Goal: Task Accomplishment & Management: Manage account settings

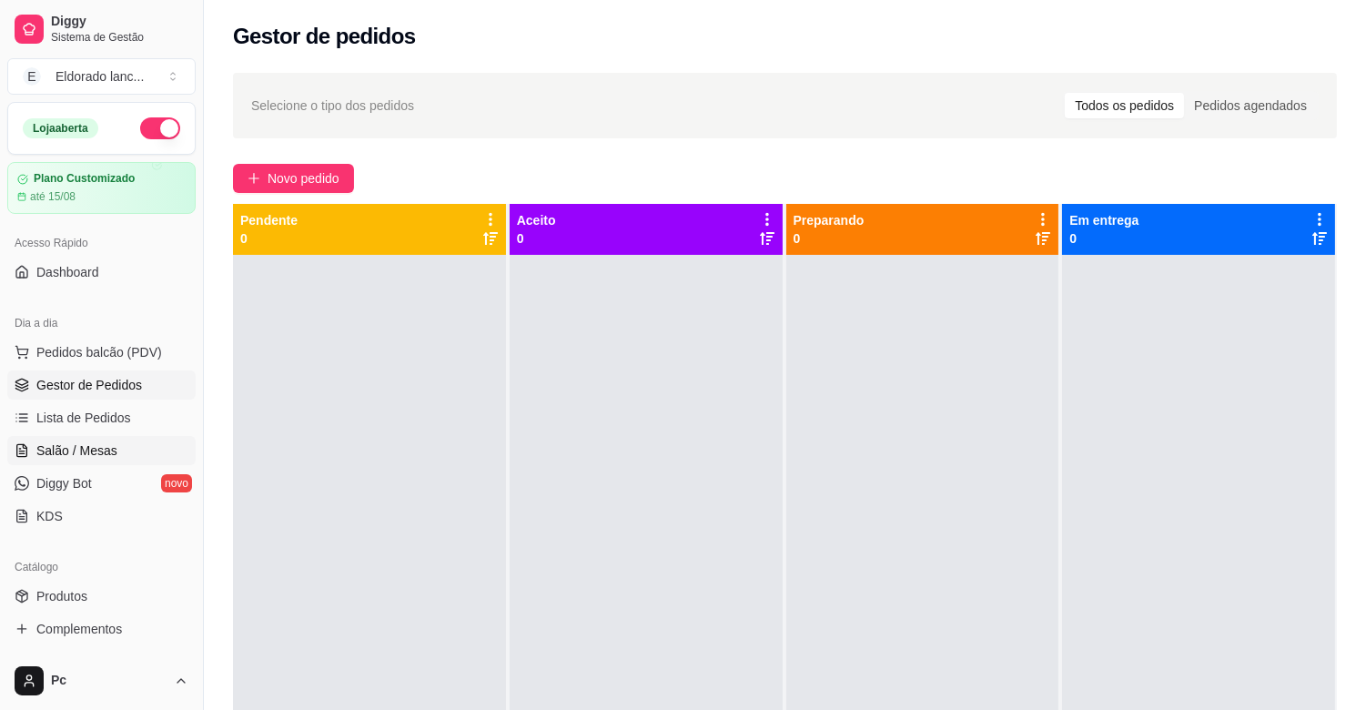
click at [102, 458] on span "Salão / Mesas" at bounding box center [76, 450] width 81 height 18
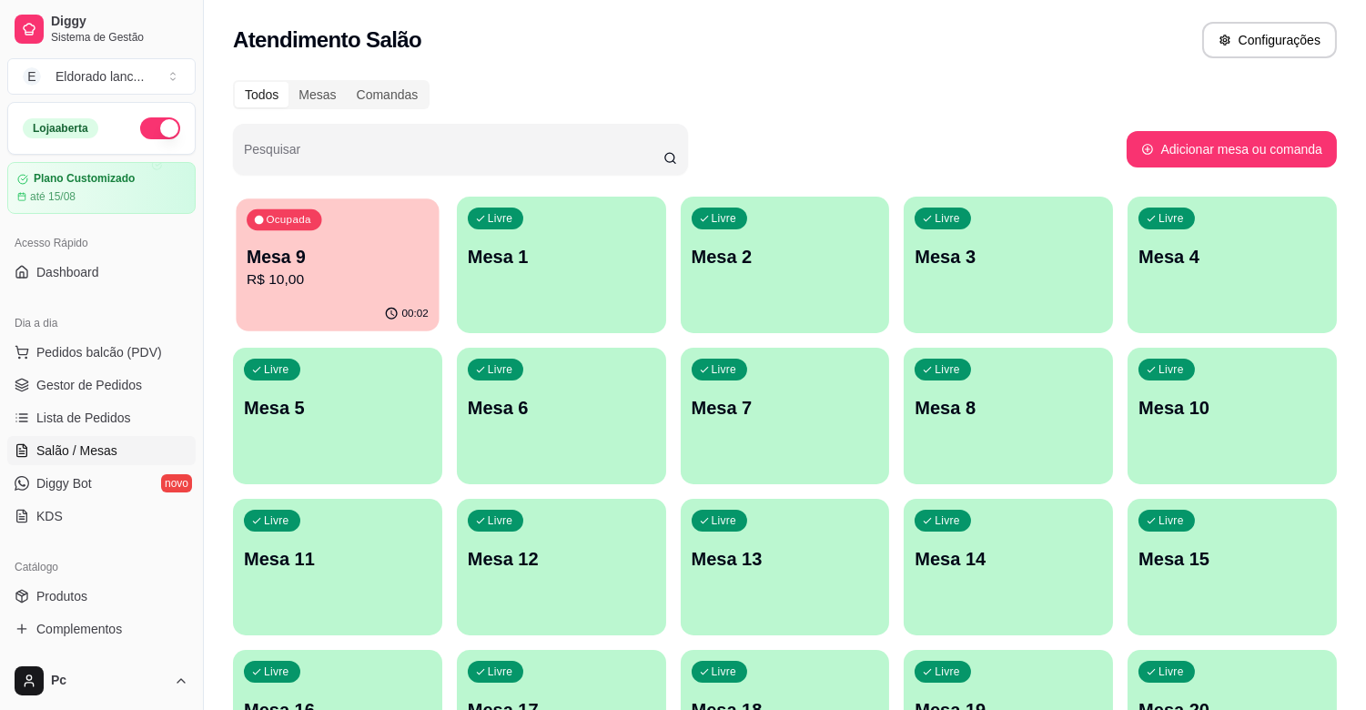
click at [332, 260] on p "Mesa 9" at bounding box center [338, 257] width 182 height 25
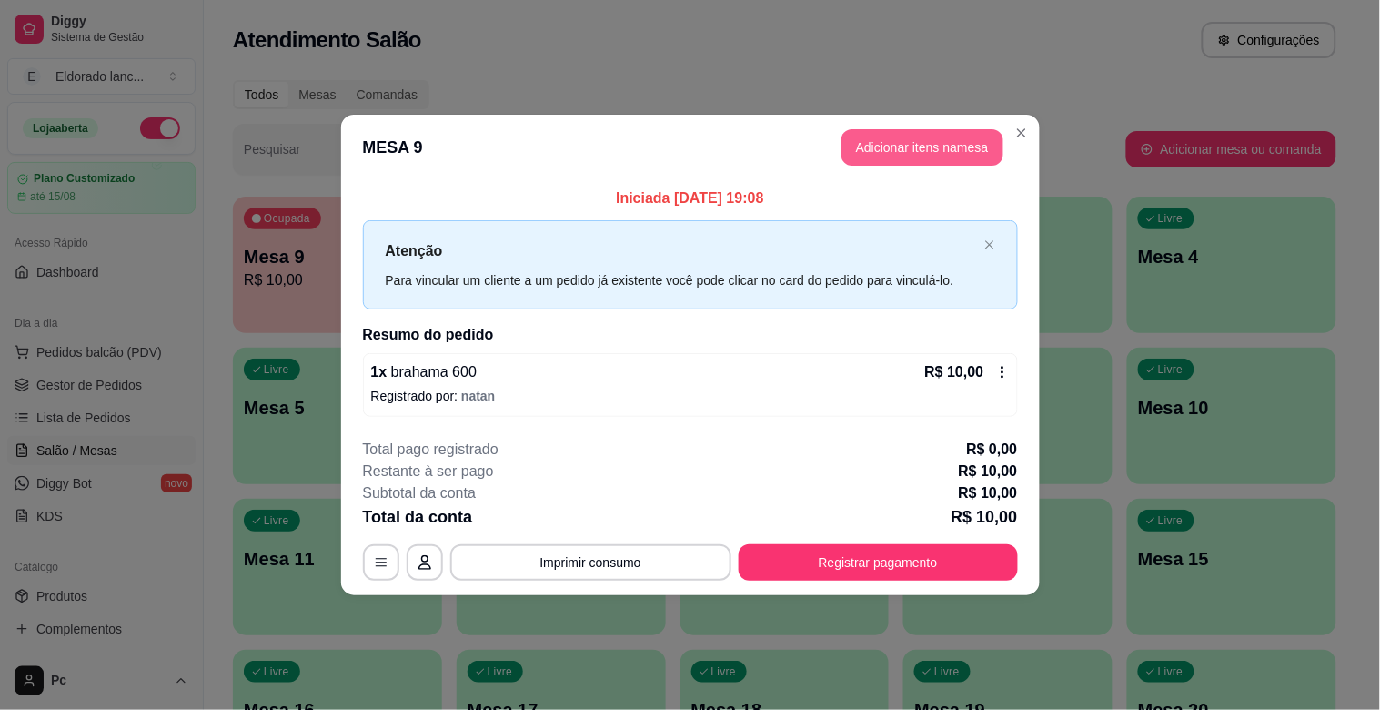
click at [914, 160] on button "Adicionar itens na mesa" at bounding box center [923, 147] width 162 height 36
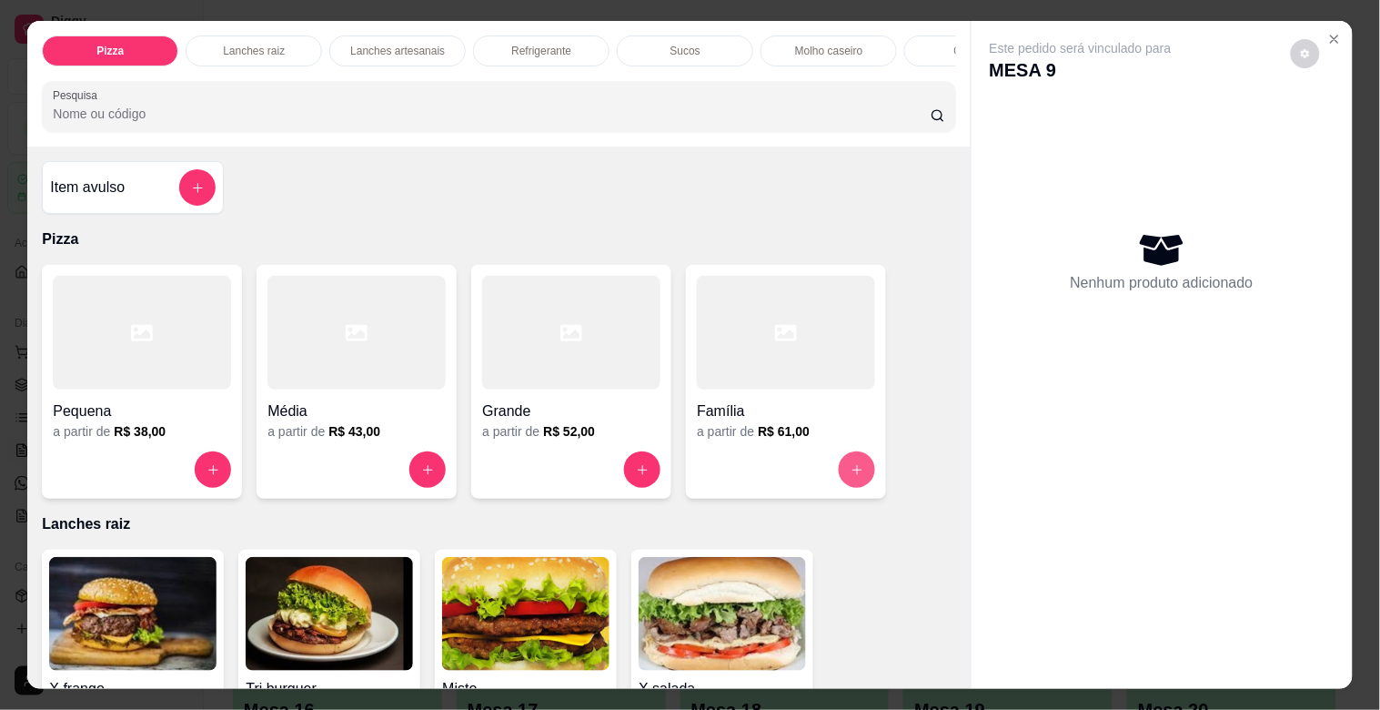
click at [855, 477] on icon "increase-product-quantity" at bounding box center [858, 470] width 14 height 14
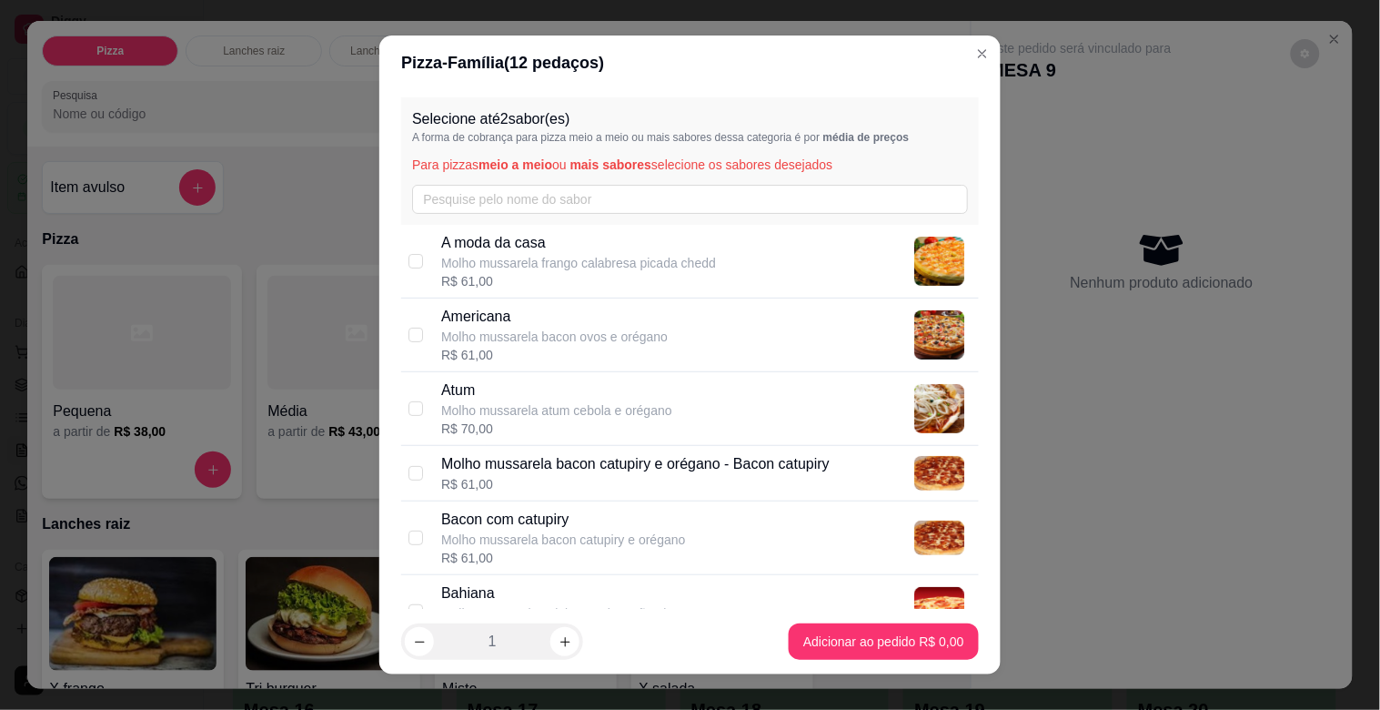
click at [923, 239] on img at bounding box center [939, 262] width 50 height 50
checkbox input "true"
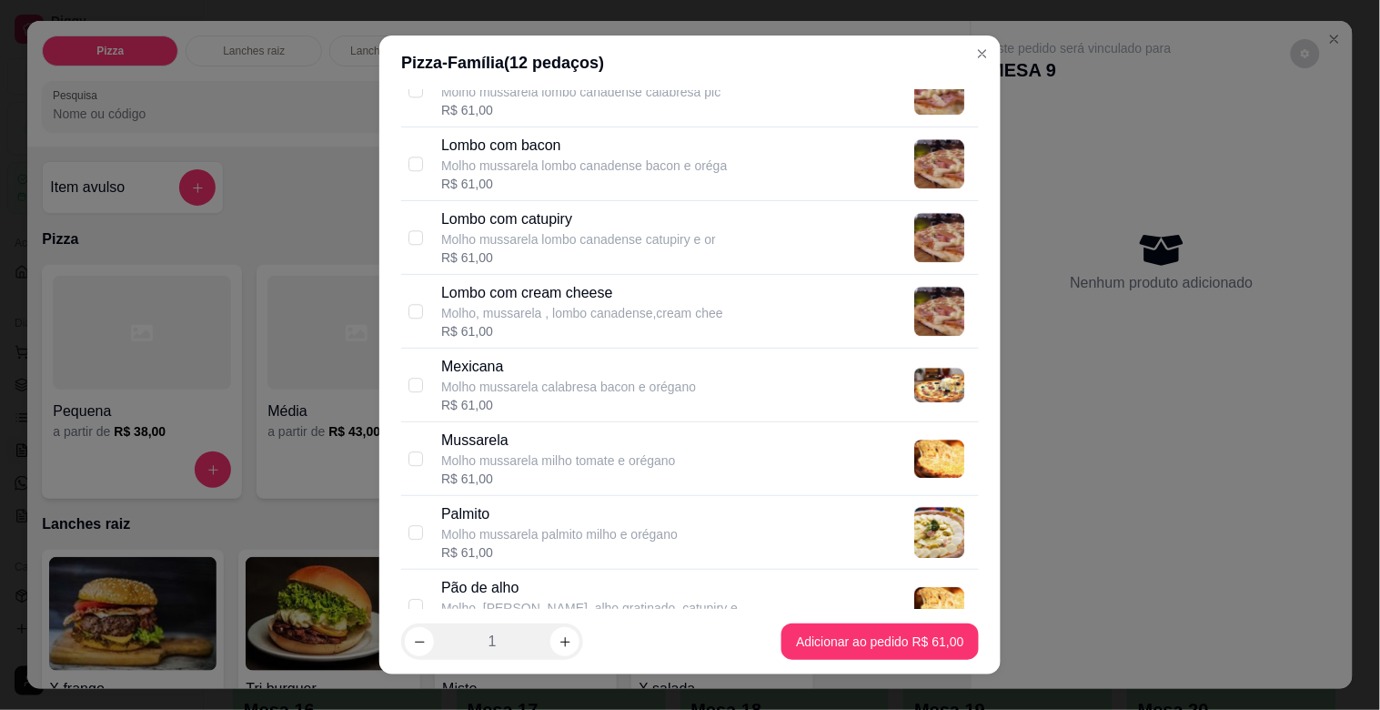
scroll to position [1337, 0]
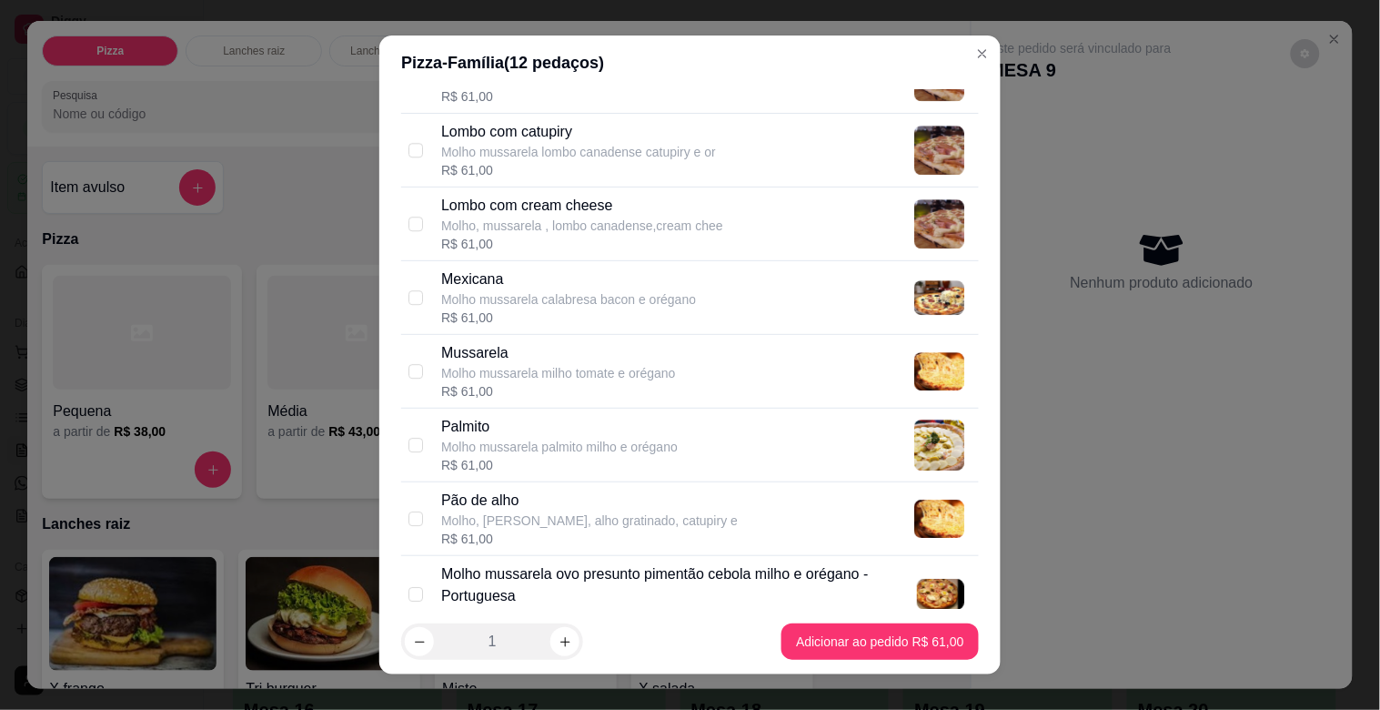
click at [866, 607] on div "R$ 61,00" at bounding box center [679, 616] width 476 height 18
checkbox input "true"
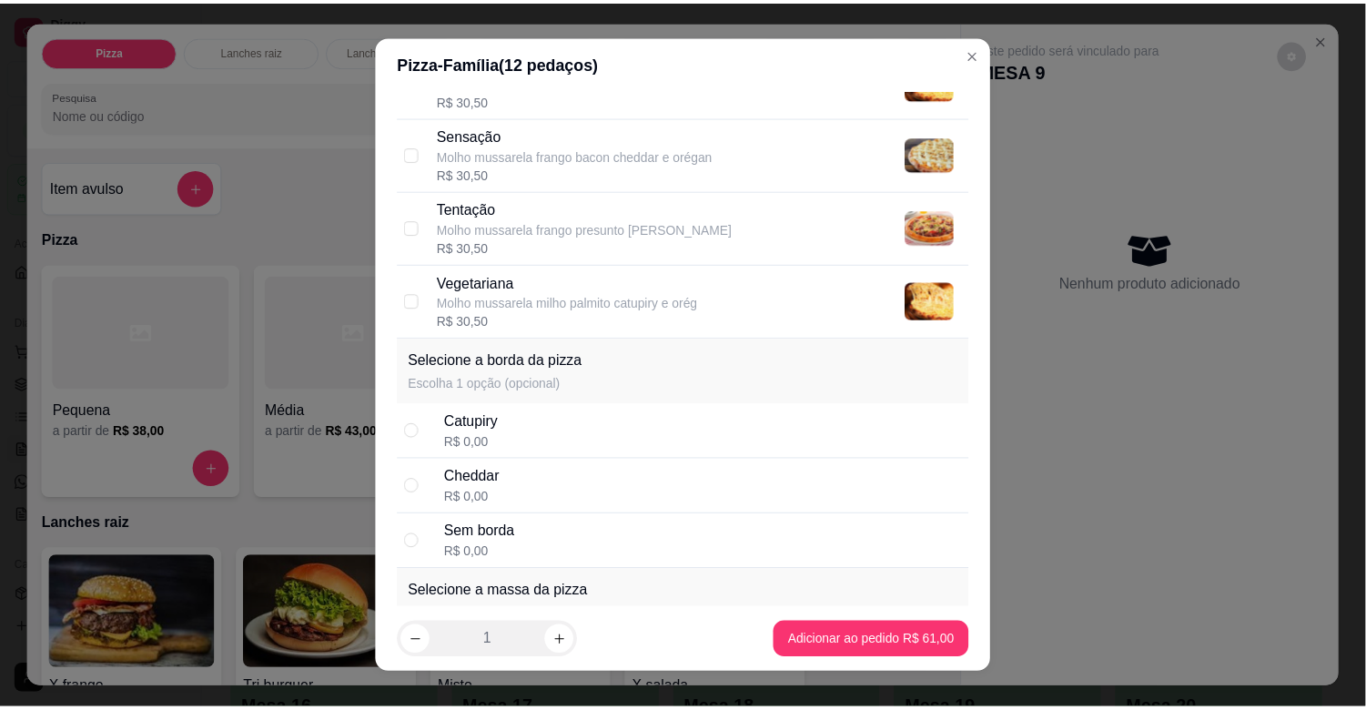
scroll to position [2121, 0]
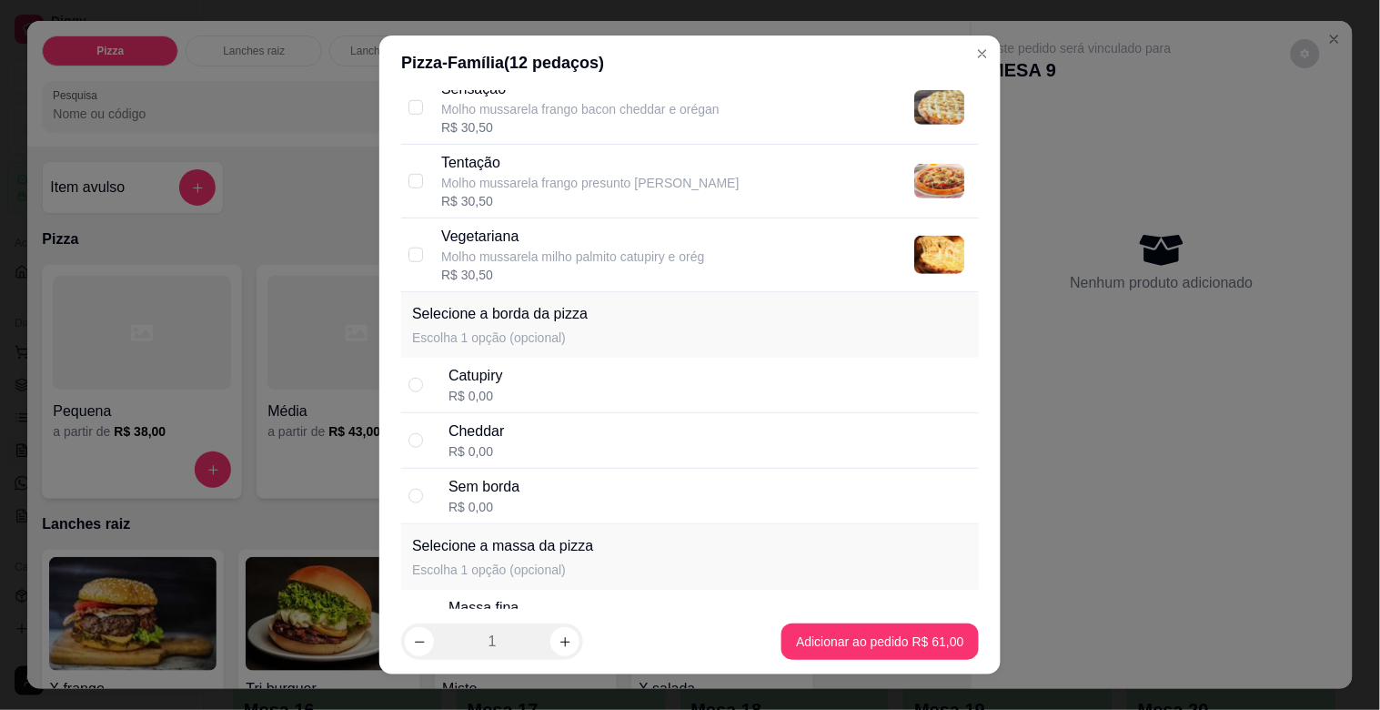
click at [732, 379] on div "Catupiry R$ 0,00" at bounding box center [710, 385] width 523 height 40
radio input "true"
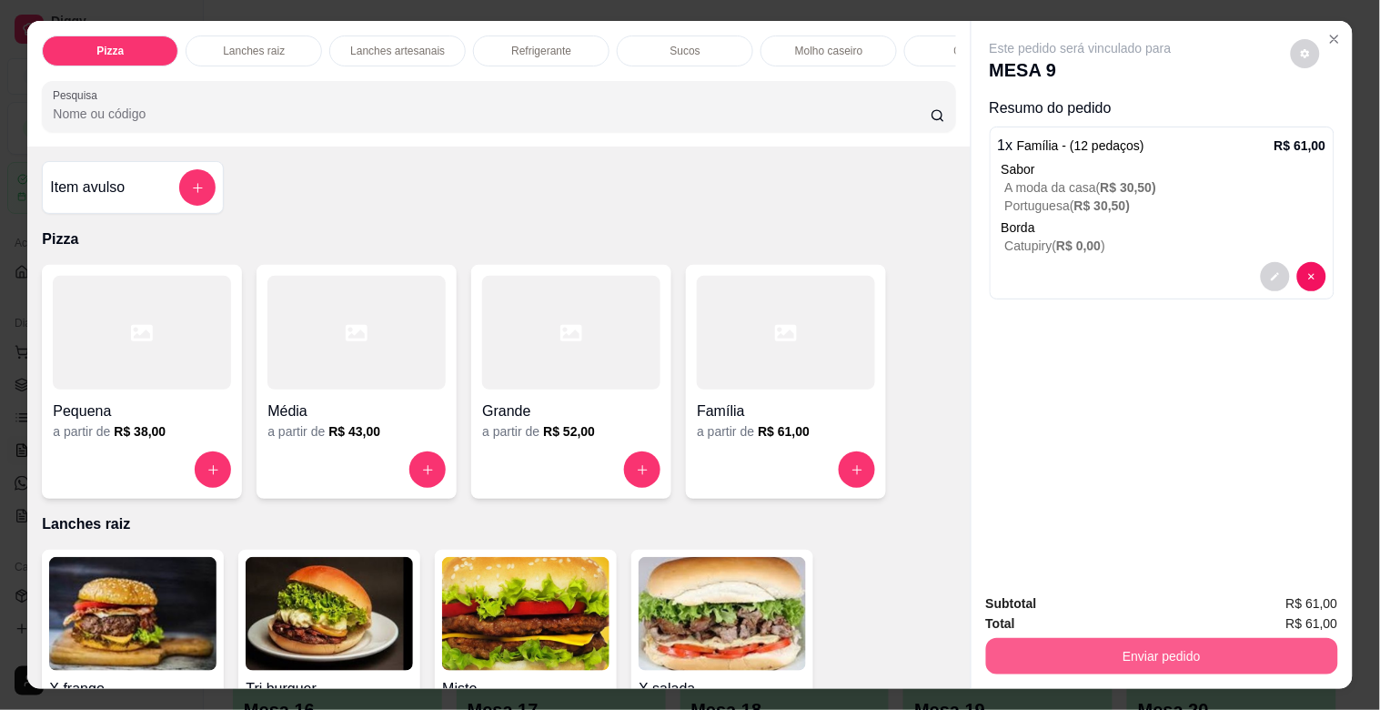
click at [1090, 638] on button "Enviar pedido" at bounding box center [1162, 656] width 352 height 36
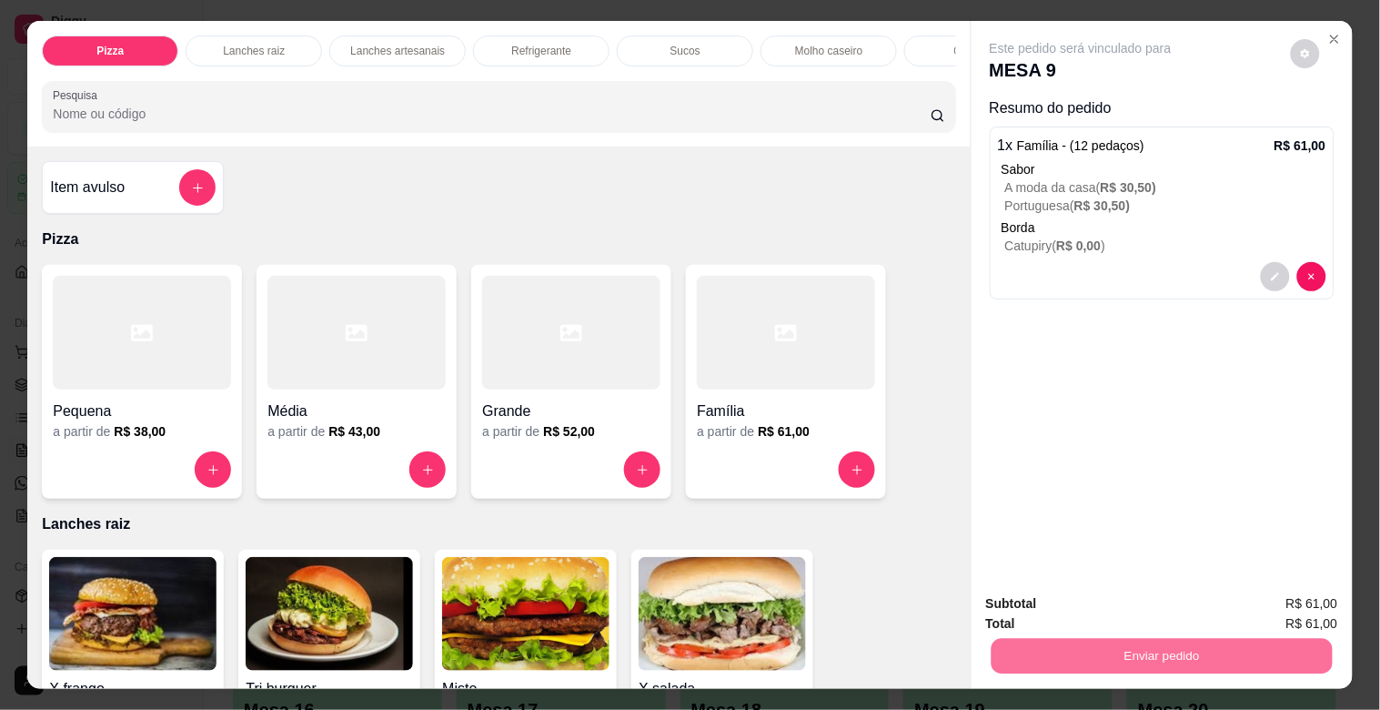
click at [1088, 602] on button "Não registrar e enviar pedido" at bounding box center [1102, 603] width 184 height 34
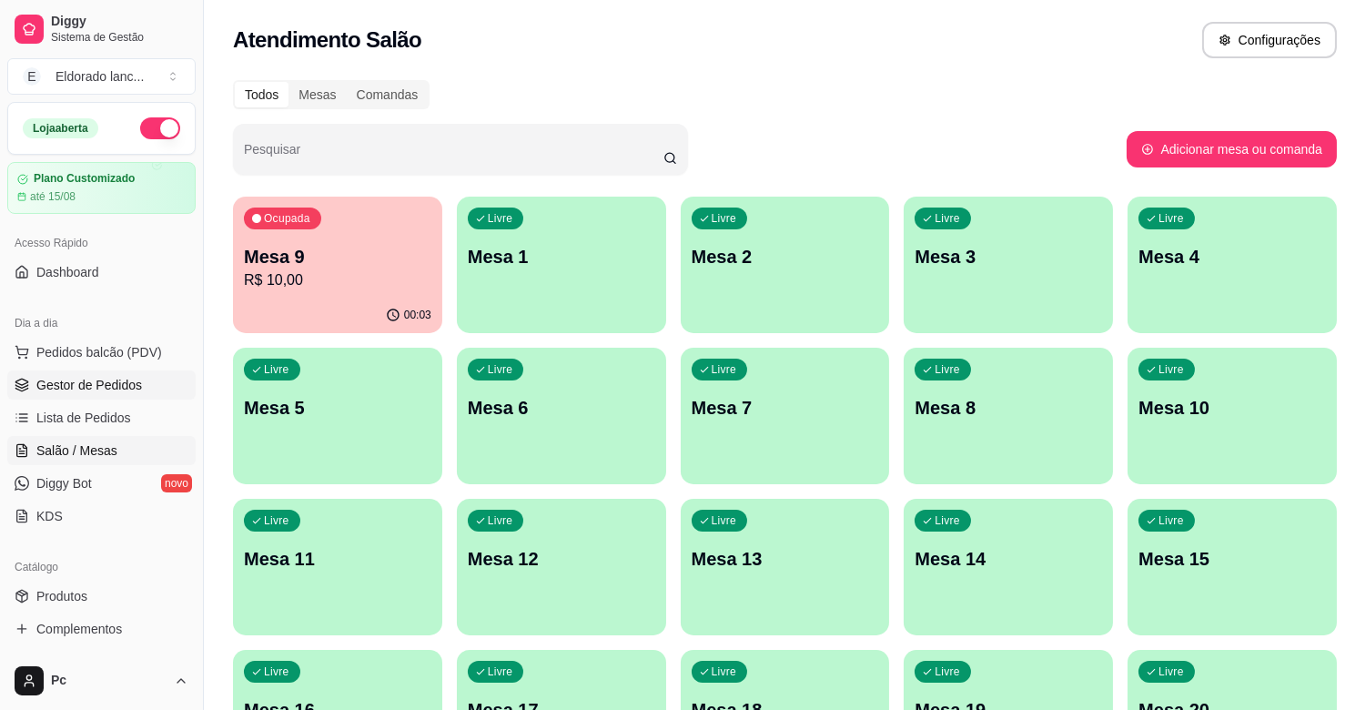
click at [119, 378] on span "Gestor de Pedidos" at bounding box center [89, 385] width 106 height 18
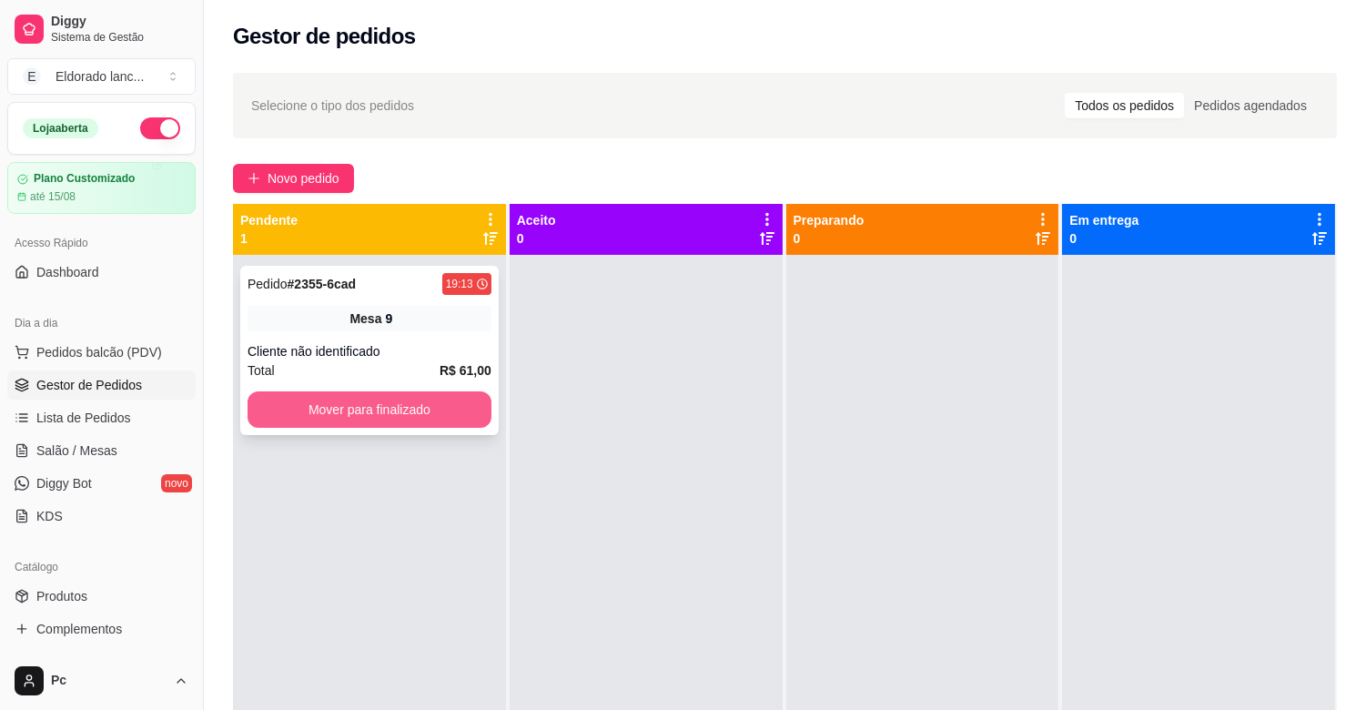
click at [426, 414] on button "Mover para finalizado" at bounding box center [369, 409] width 244 height 36
click at [447, 408] on button "Mover para finalizado" at bounding box center [369, 409] width 244 height 36
click at [447, 408] on button "Mover para finalizado" at bounding box center [369, 409] width 237 height 35
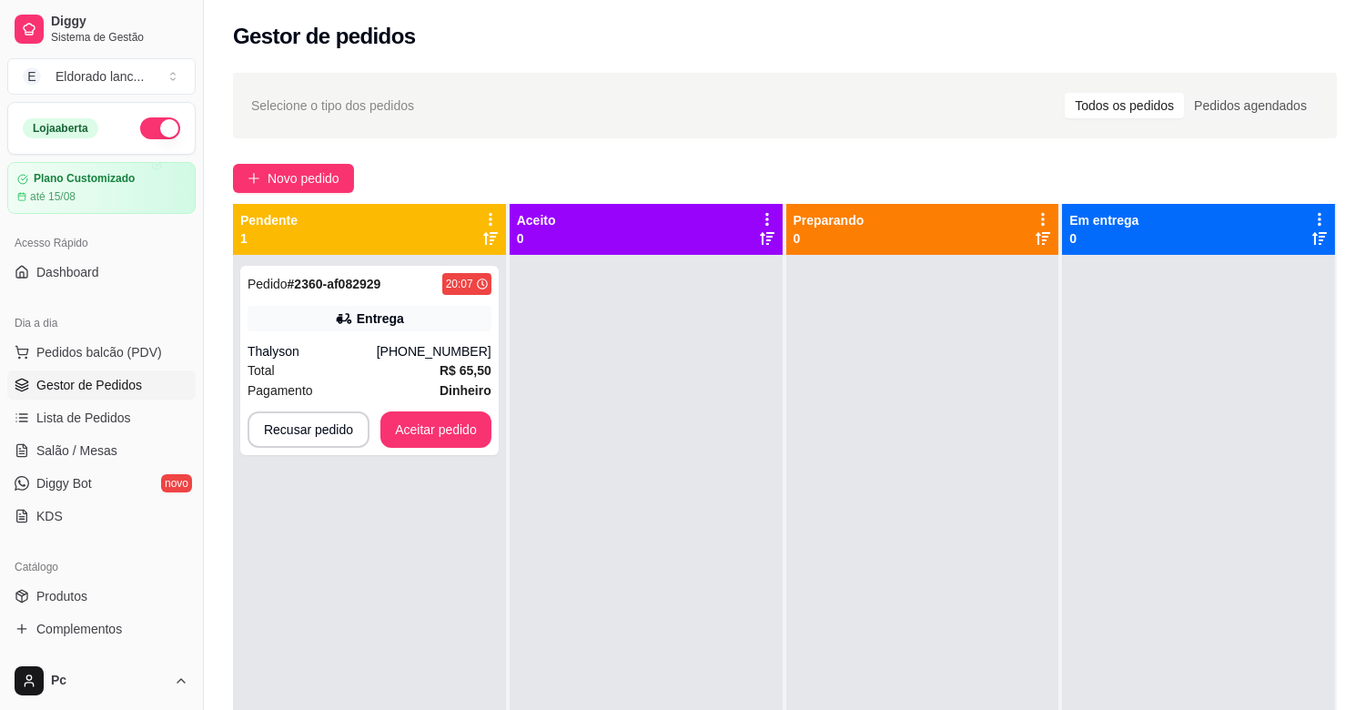
click at [447, 408] on div "Pedido # 2360-af082929 20:07 Entrega Thalyson [PHONE_NUMBER] Total R$ 65,50 Pag…" at bounding box center [369, 360] width 258 height 189
click at [433, 431] on button "Aceitar pedido" at bounding box center [435, 429] width 107 height 35
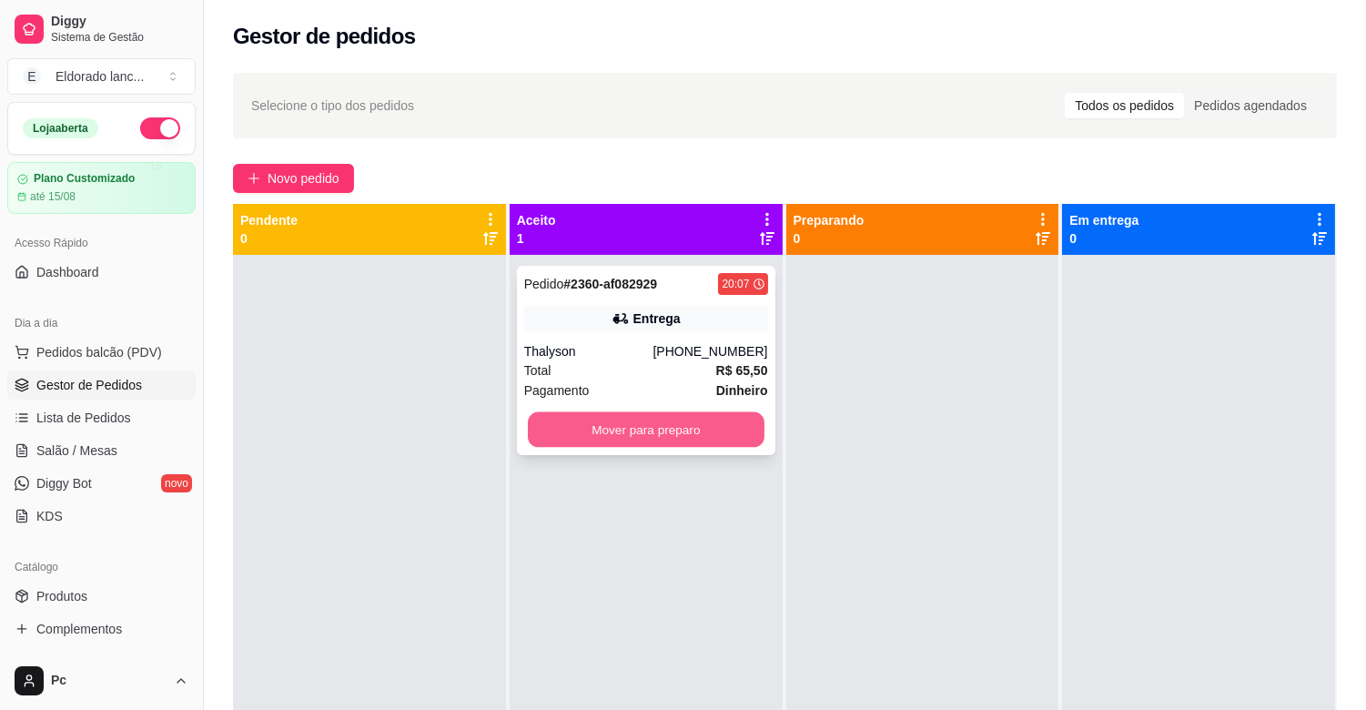
click at [637, 412] on button "Mover para preparo" at bounding box center [646, 429] width 237 height 35
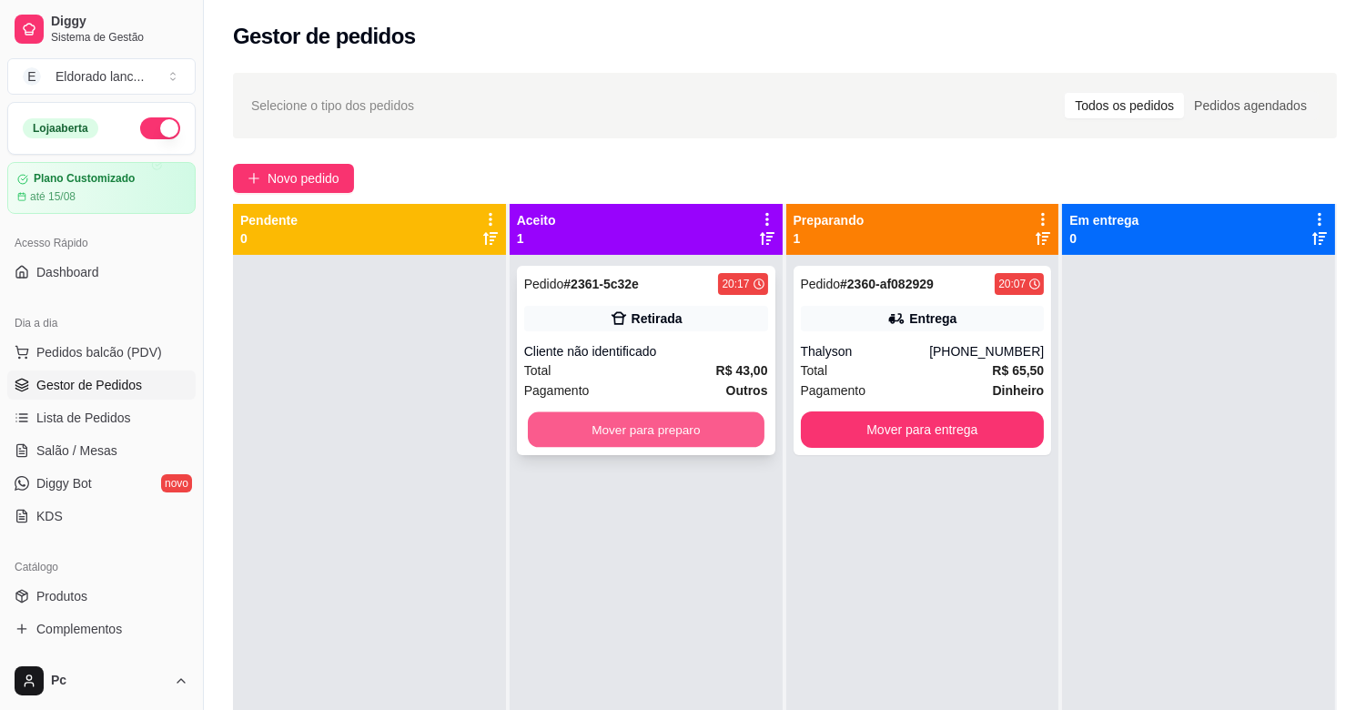
click at [622, 429] on button "Mover para preparo" at bounding box center [646, 429] width 237 height 35
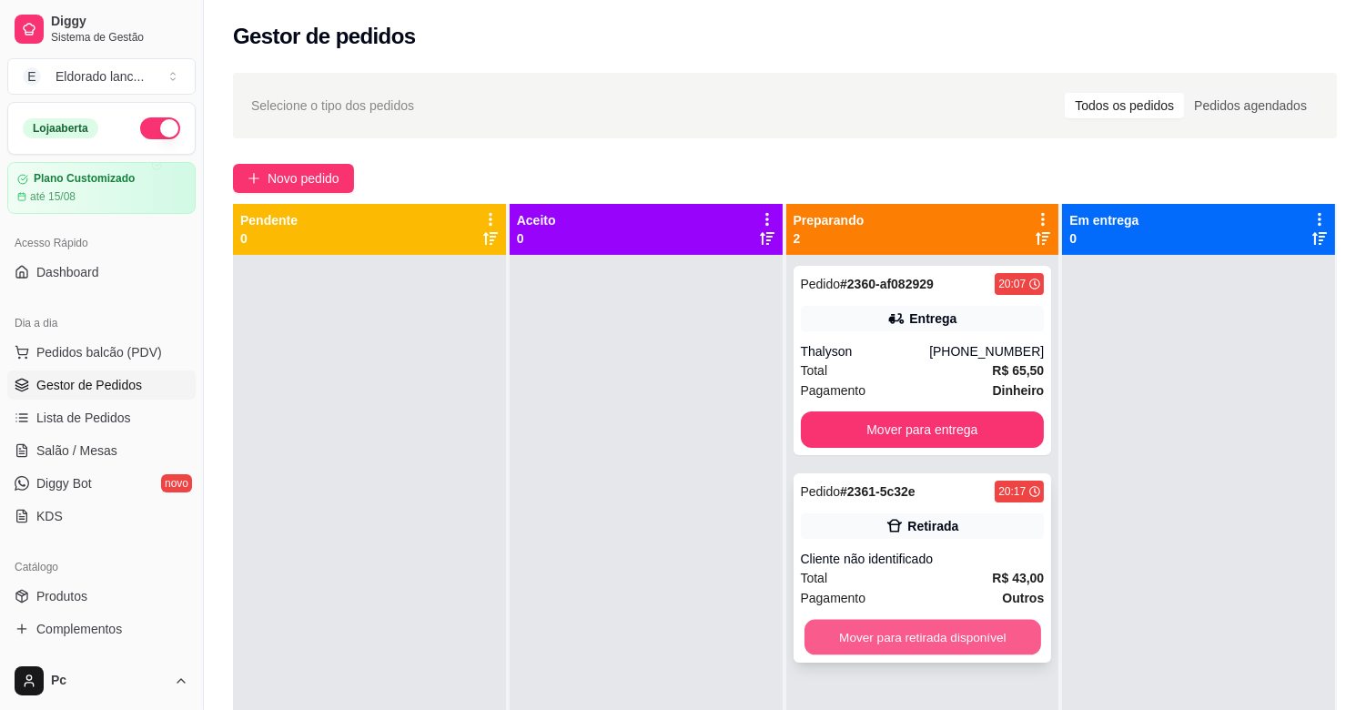
click at [965, 633] on button "Mover para retirada disponível" at bounding box center [922, 637] width 237 height 35
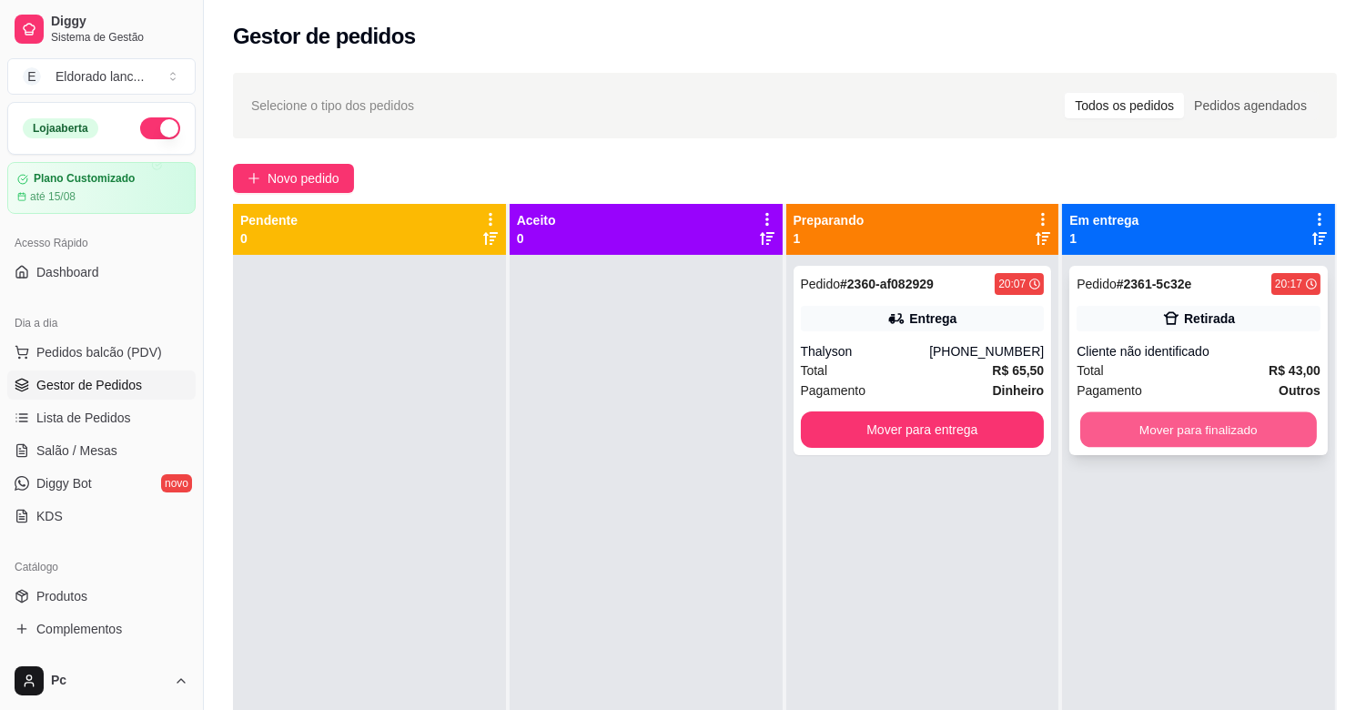
click at [1146, 430] on button "Mover para finalizado" at bounding box center [1198, 429] width 237 height 35
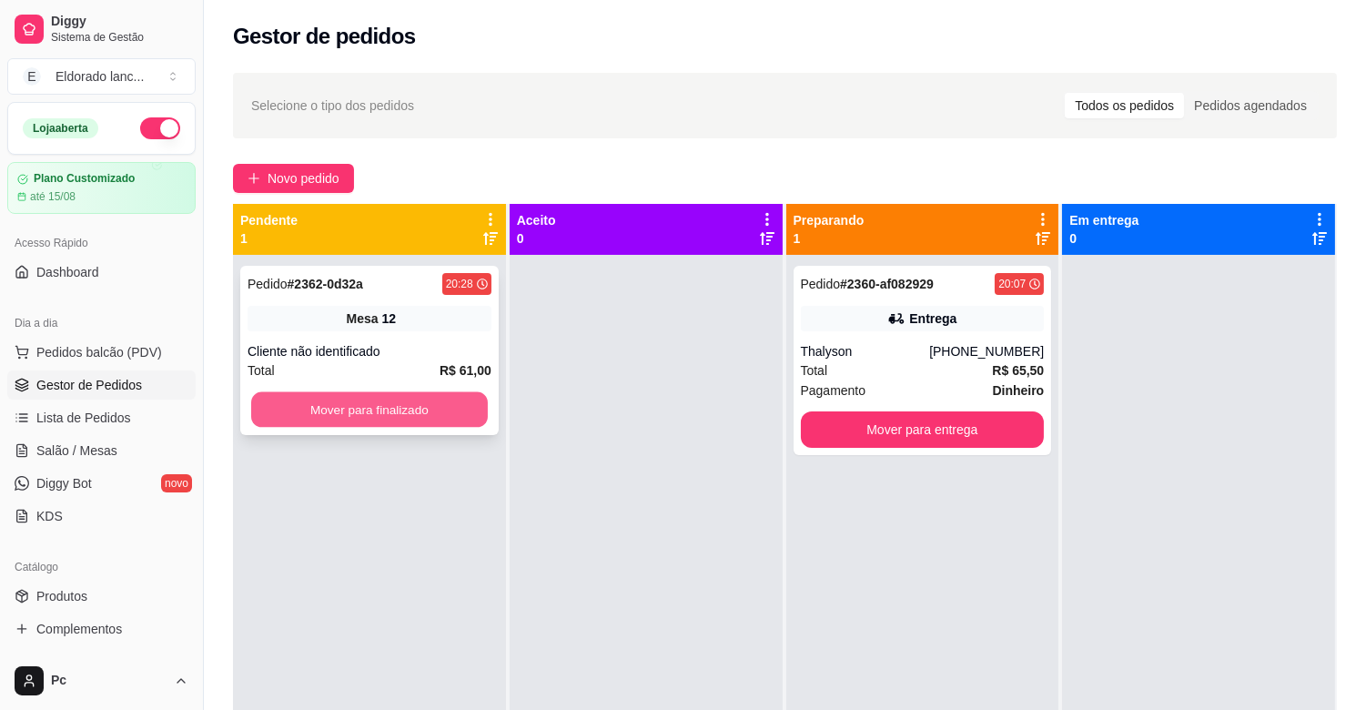
click at [419, 413] on button "Mover para finalizado" at bounding box center [369, 409] width 237 height 35
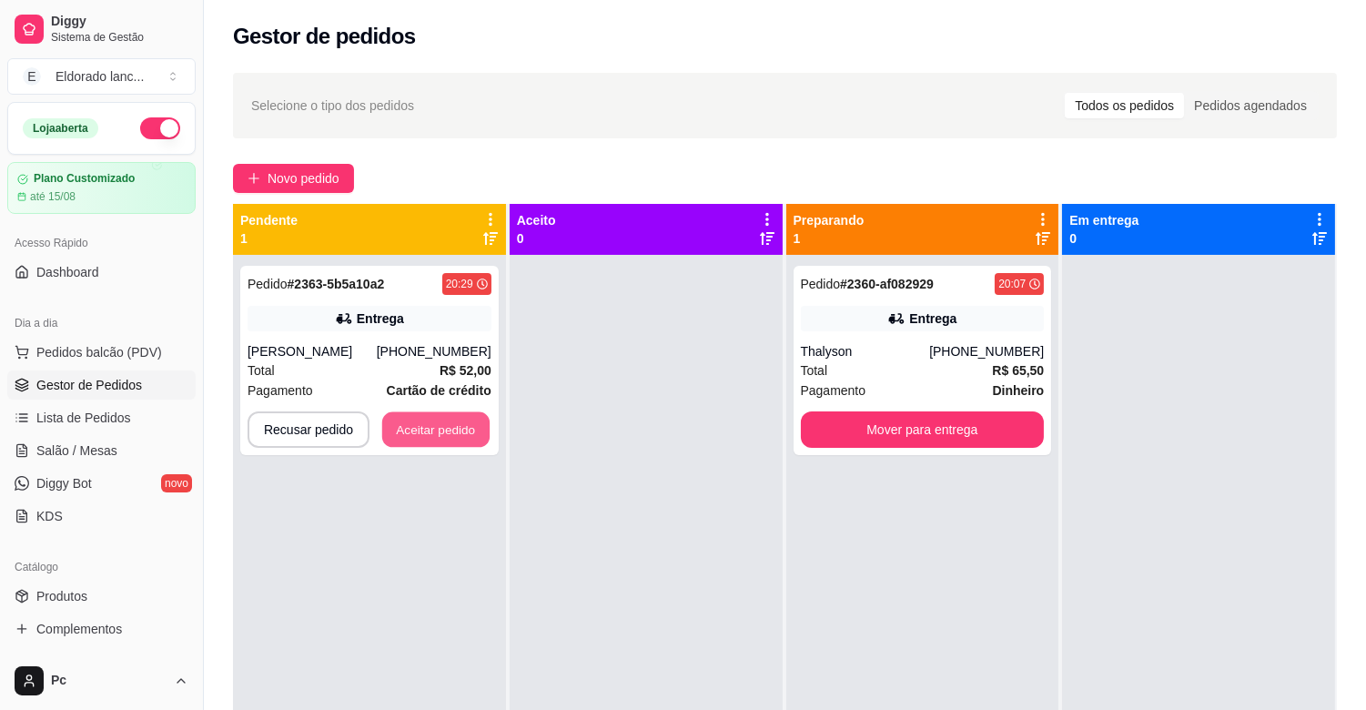
click at [419, 413] on button "Aceitar pedido" at bounding box center [435, 429] width 107 height 35
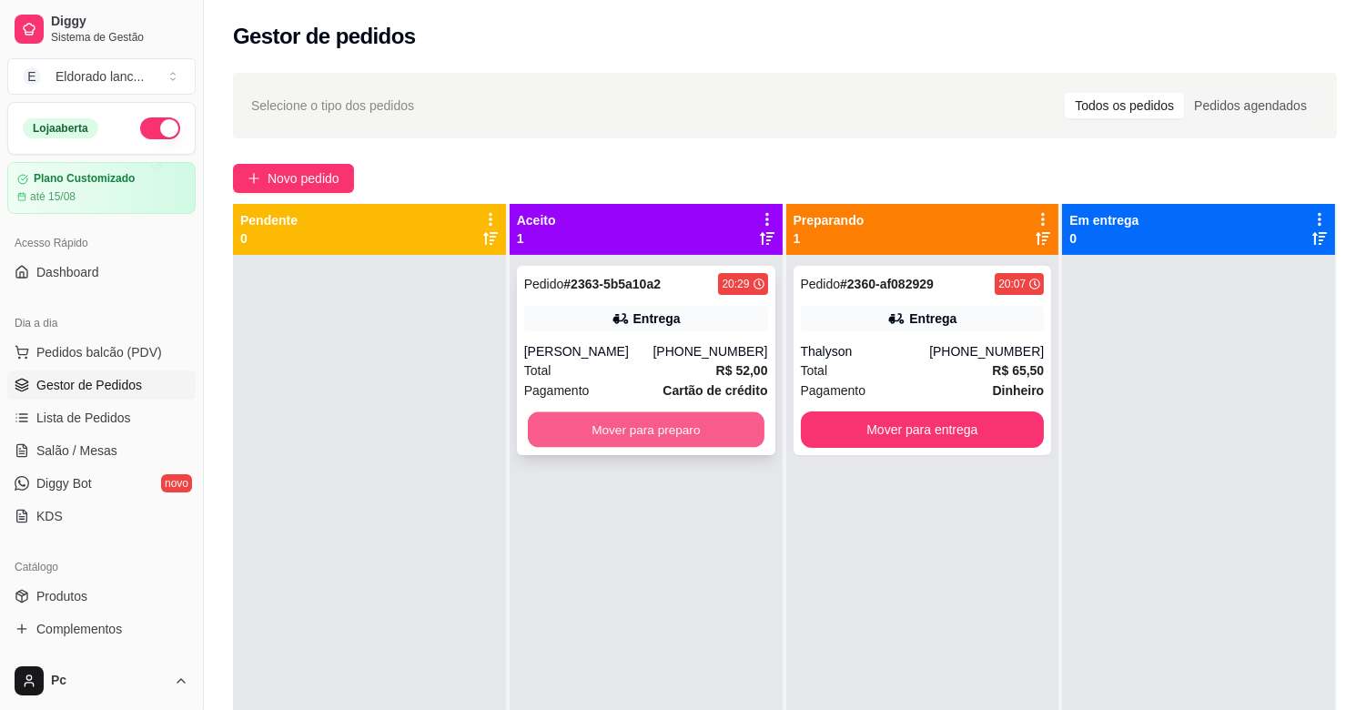
click at [687, 438] on button "Mover para preparo" at bounding box center [646, 429] width 237 height 35
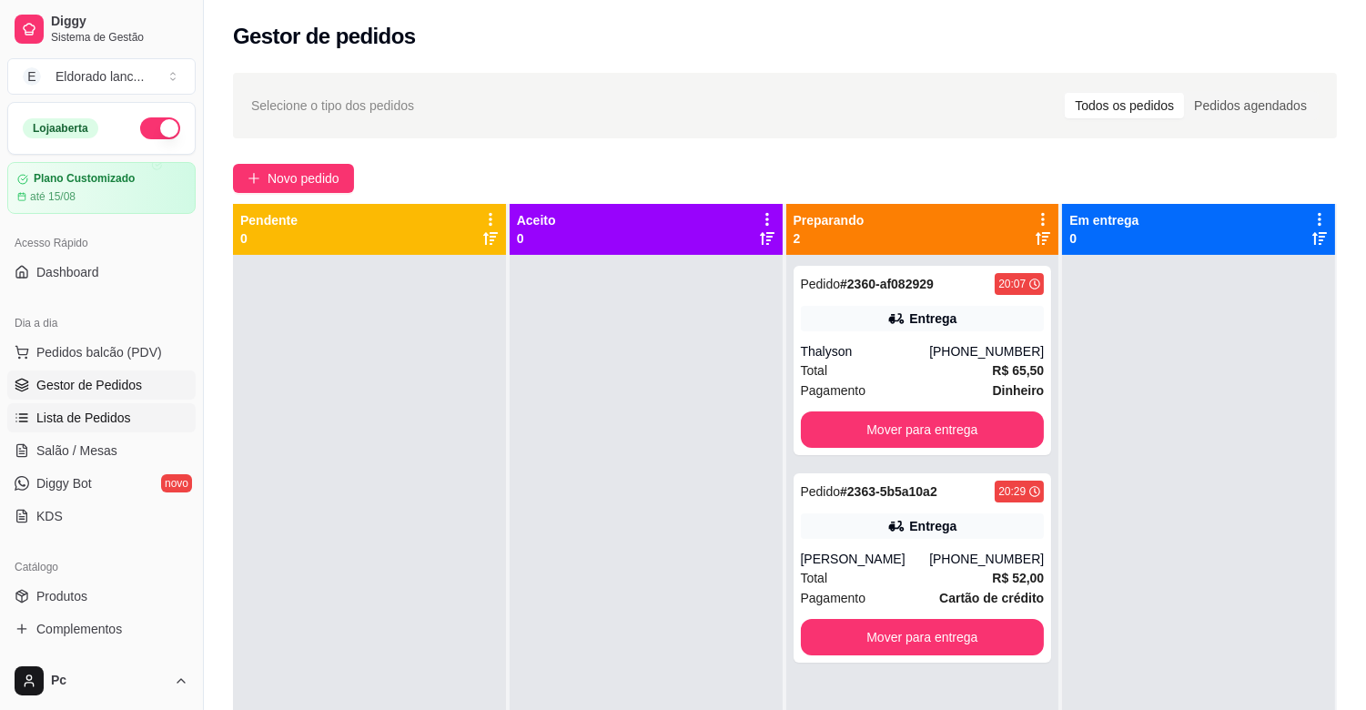
click at [60, 419] on span "Lista de Pedidos" at bounding box center [83, 418] width 95 height 18
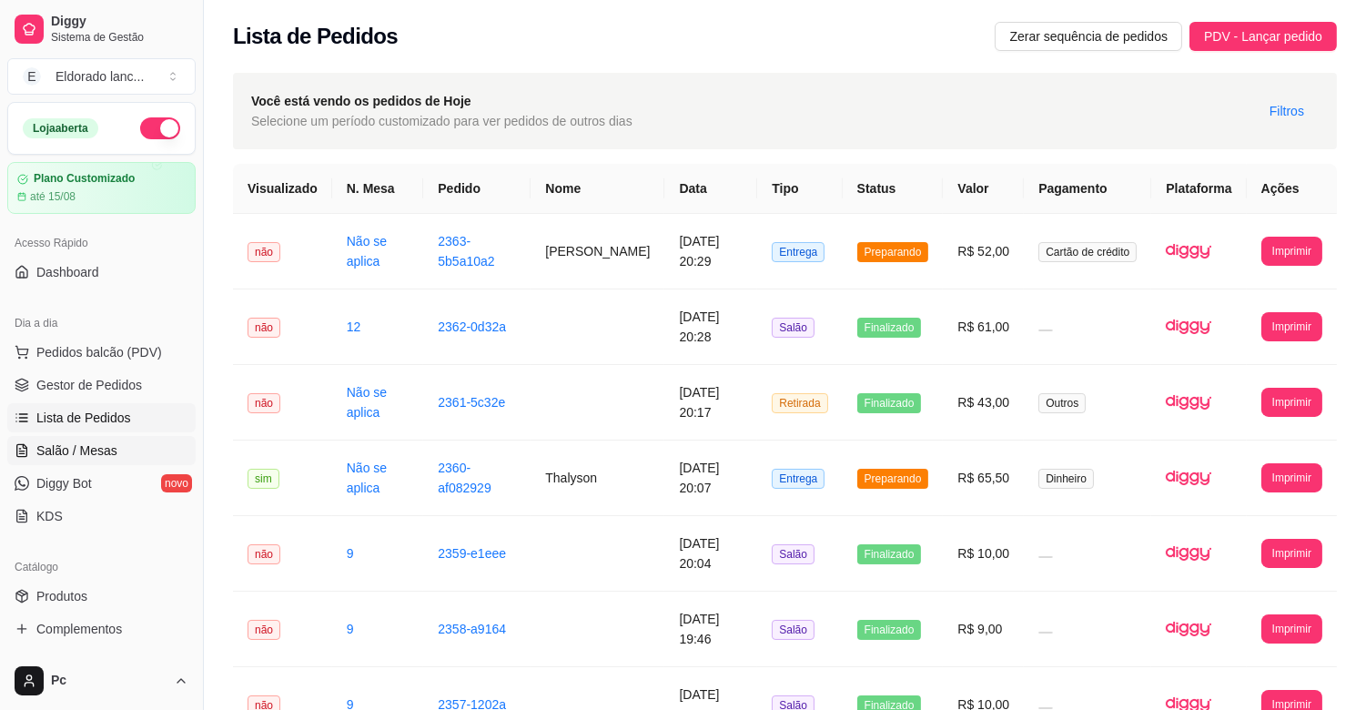
click at [111, 459] on link "Salão / Mesas" at bounding box center [101, 450] width 188 height 29
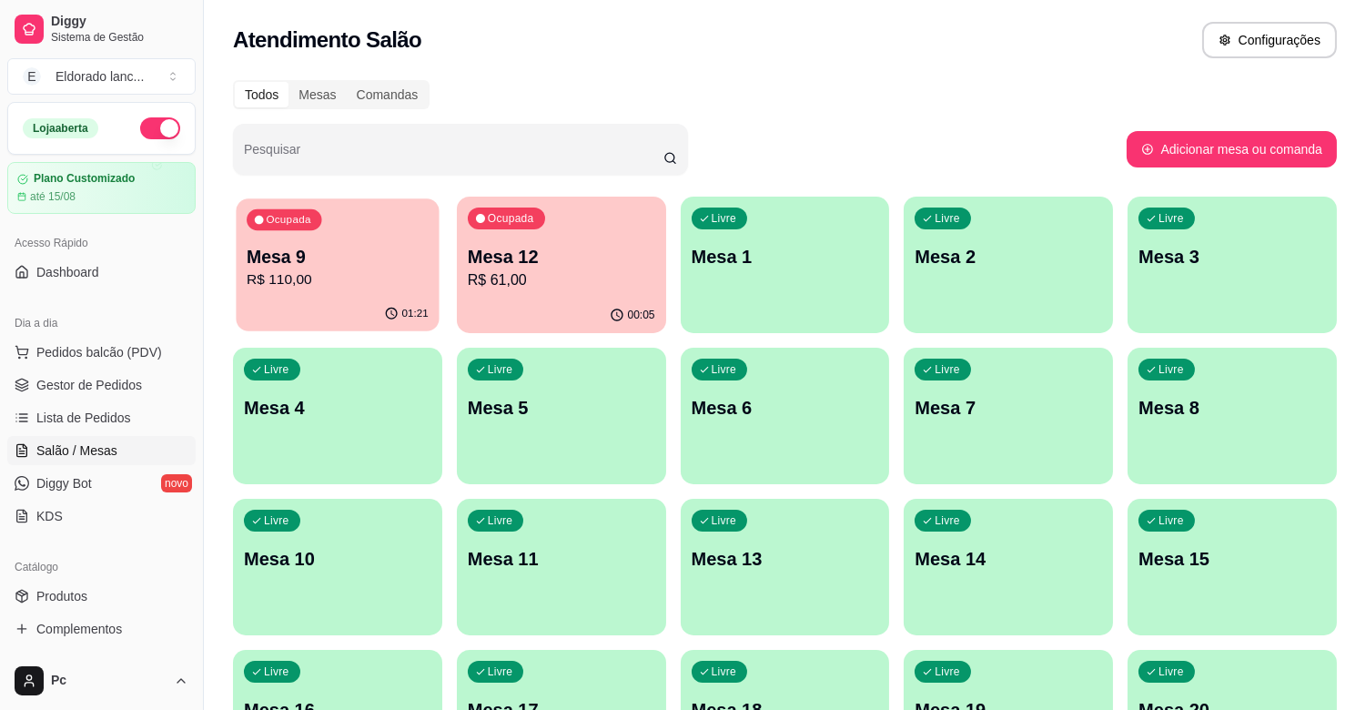
click at [384, 259] on p "Mesa 9" at bounding box center [338, 257] width 182 height 25
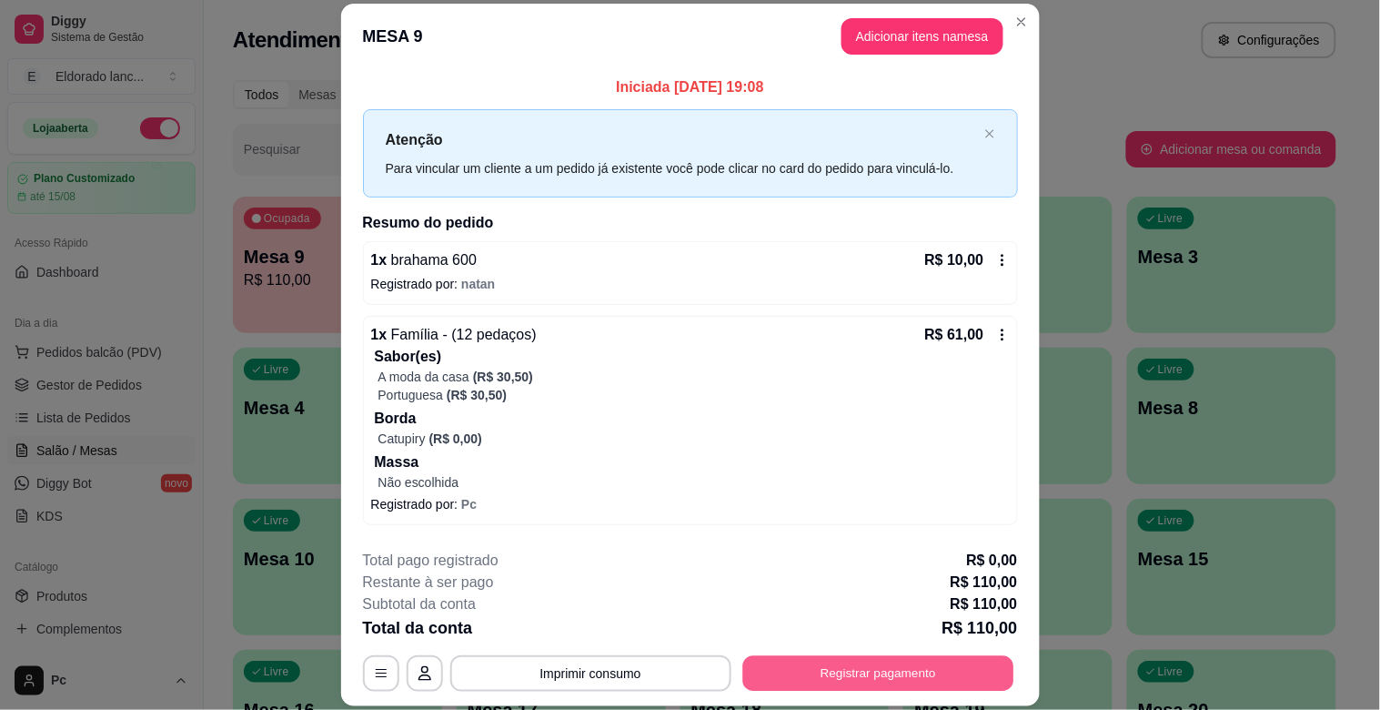
click at [907, 686] on button "Registrar pagamento" at bounding box center [877, 673] width 271 height 35
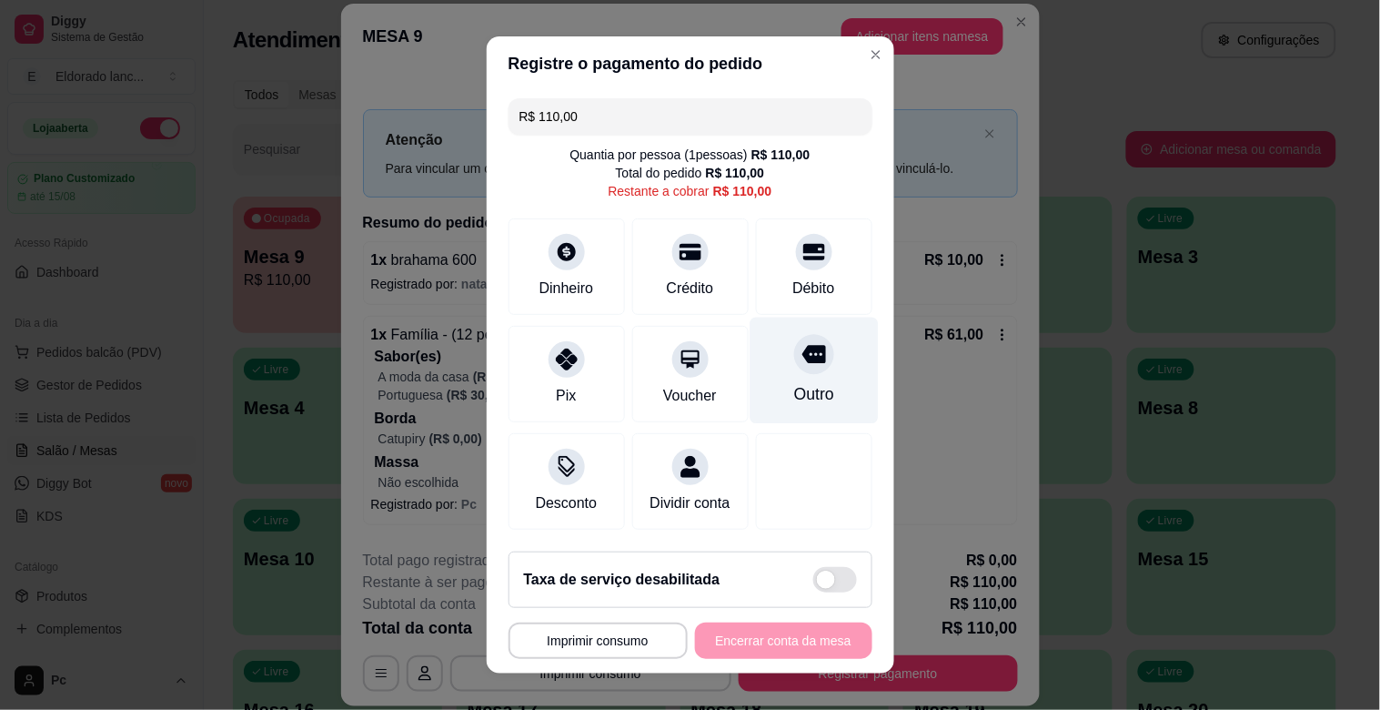
click at [802, 352] on icon at bounding box center [814, 354] width 24 height 24
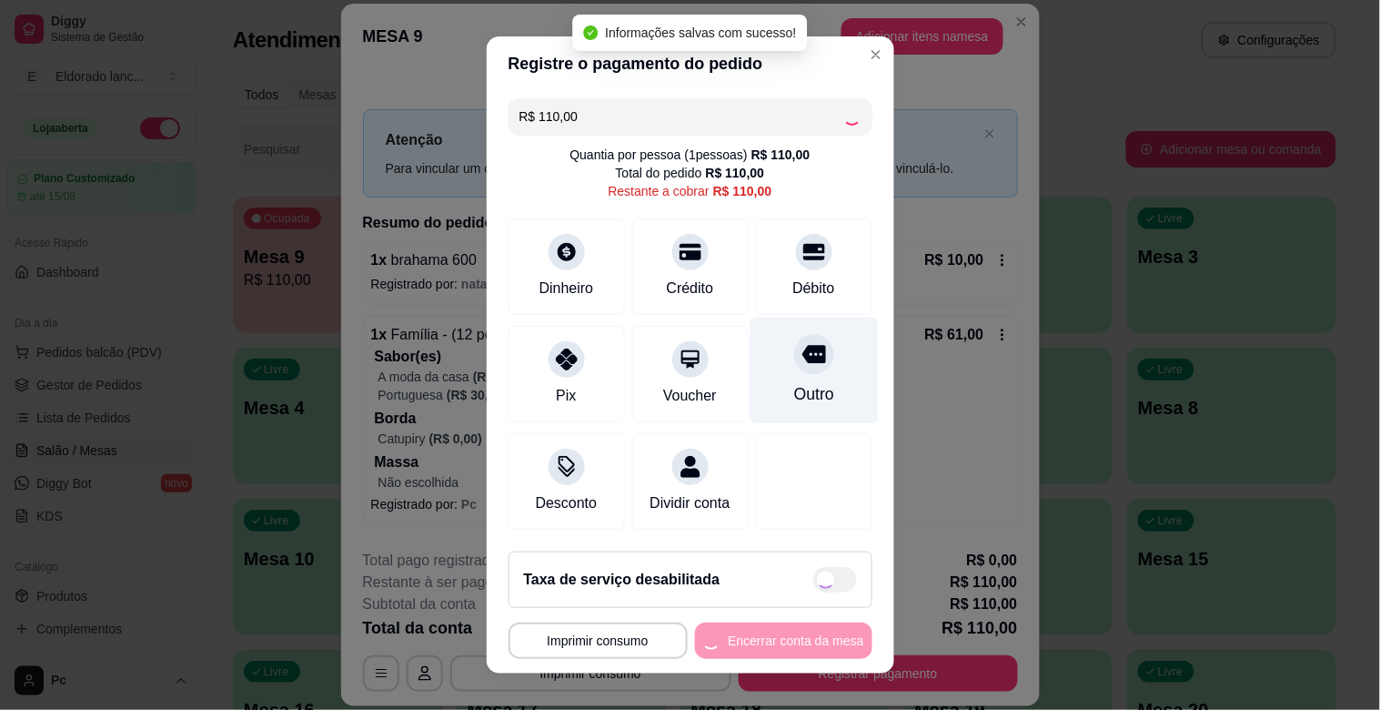
type input "R$ 0,00"
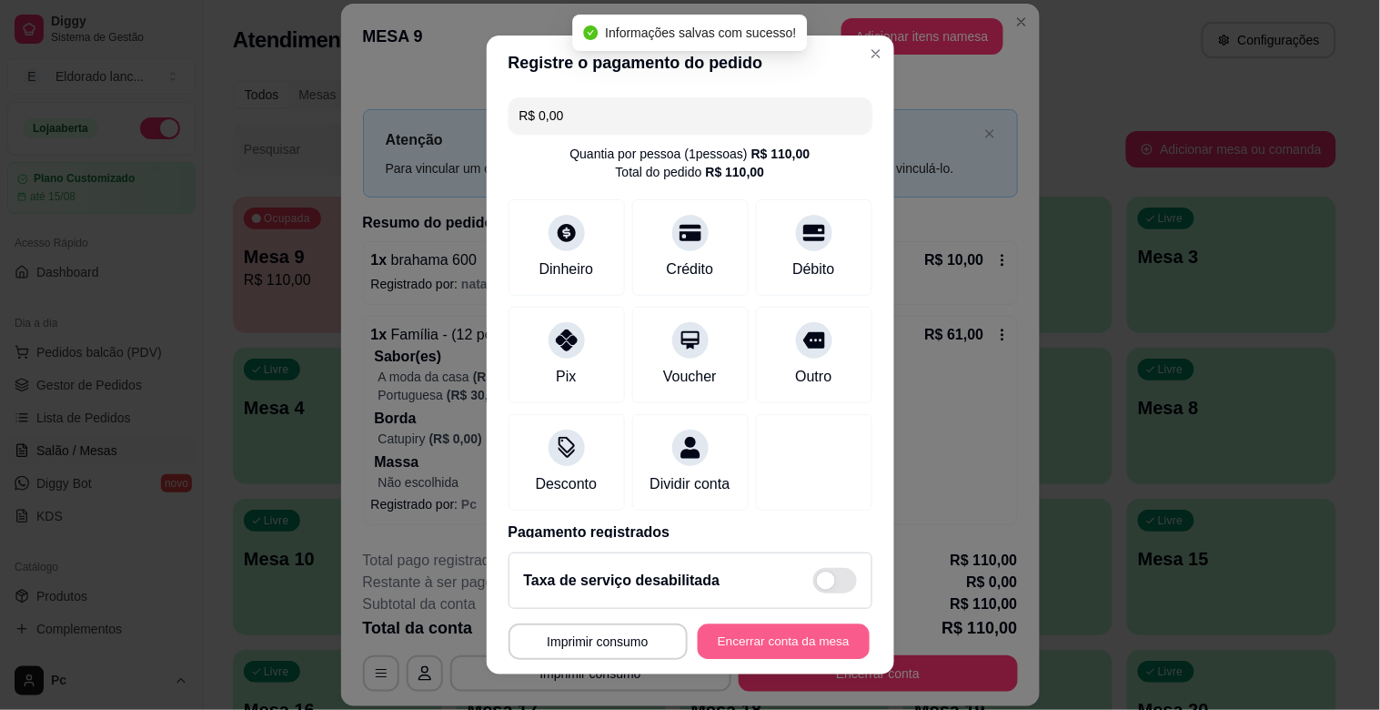
click at [782, 644] on button "Encerrar conta da mesa" at bounding box center [784, 641] width 172 height 35
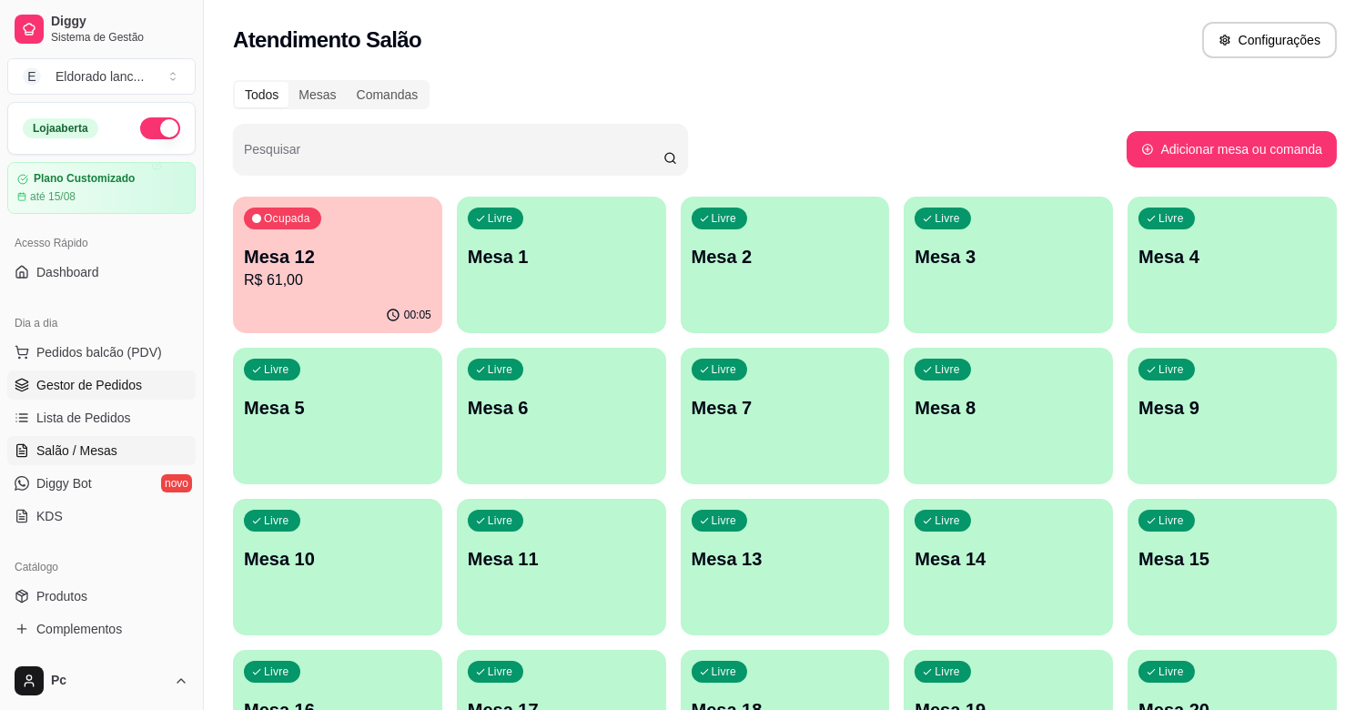
click at [138, 391] on span "Gestor de Pedidos" at bounding box center [89, 385] width 106 height 18
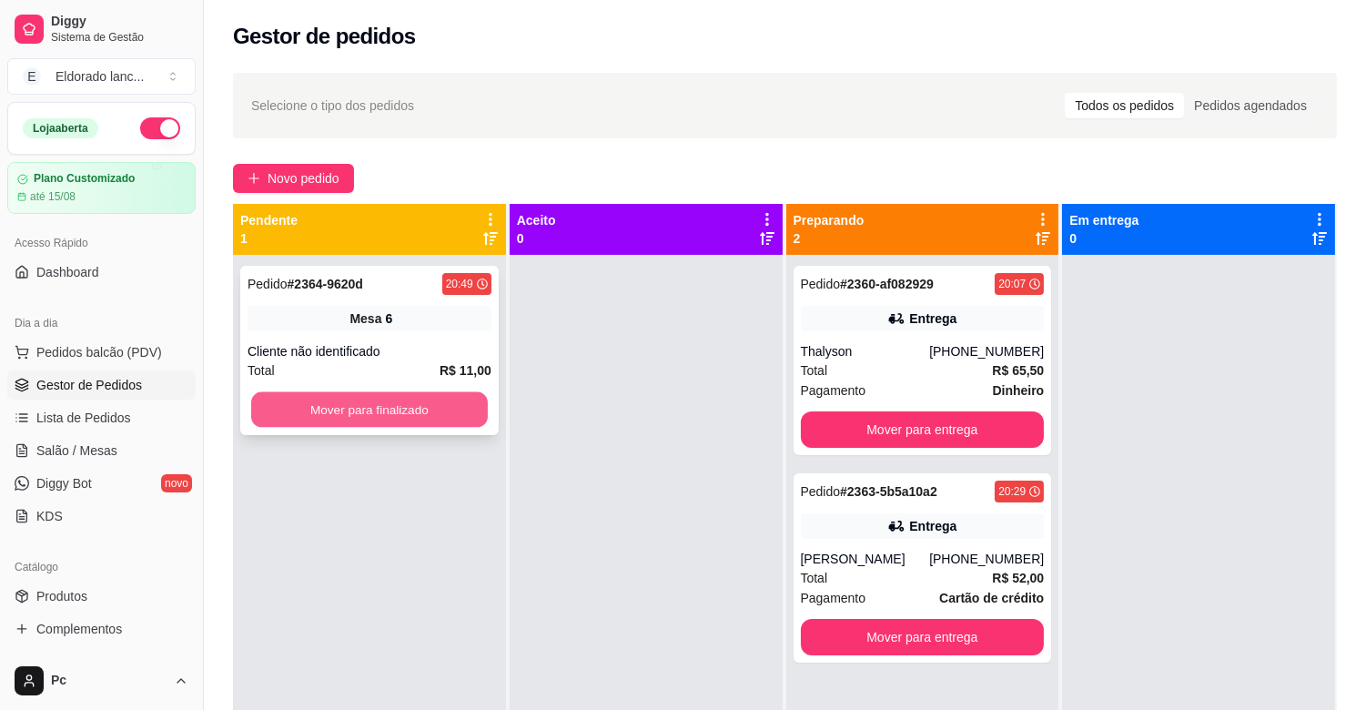
click at [378, 421] on button "Mover para finalizado" at bounding box center [369, 409] width 237 height 35
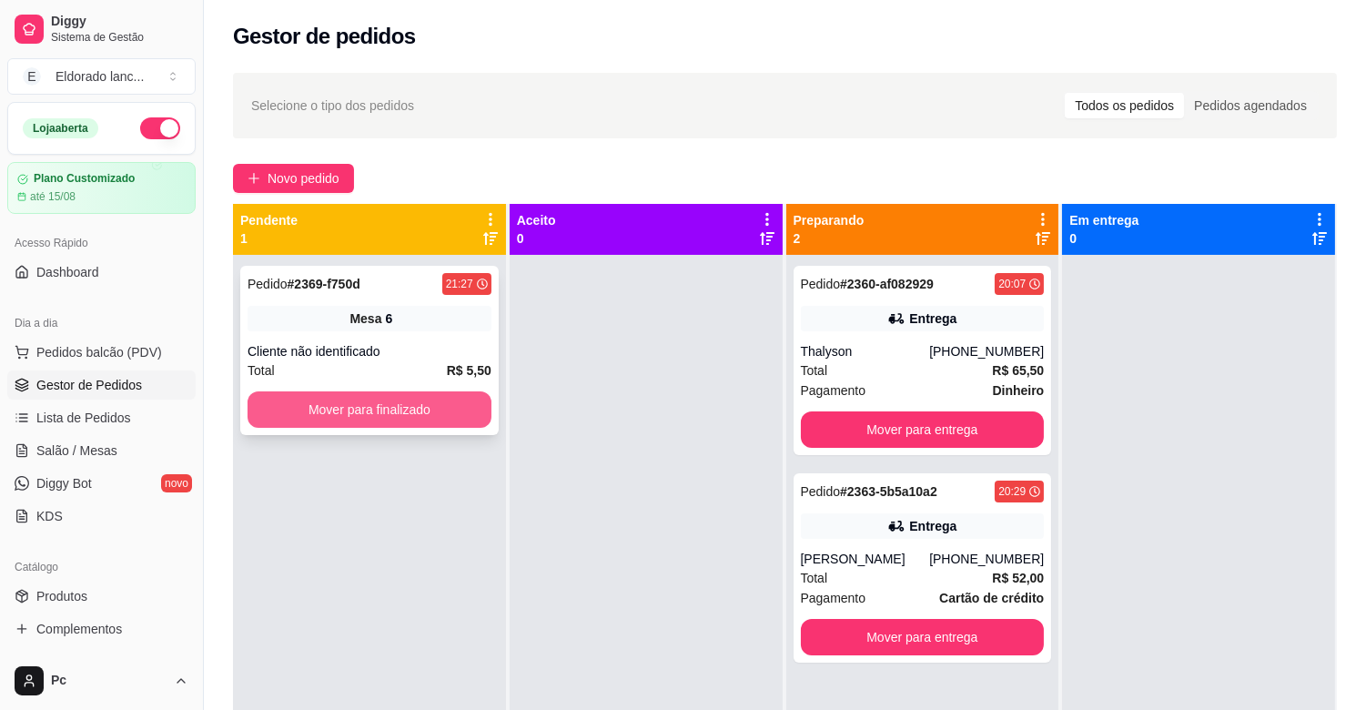
click at [378, 421] on button "Mover para finalizado" at bounding box center [369, 409] width 244 height 36
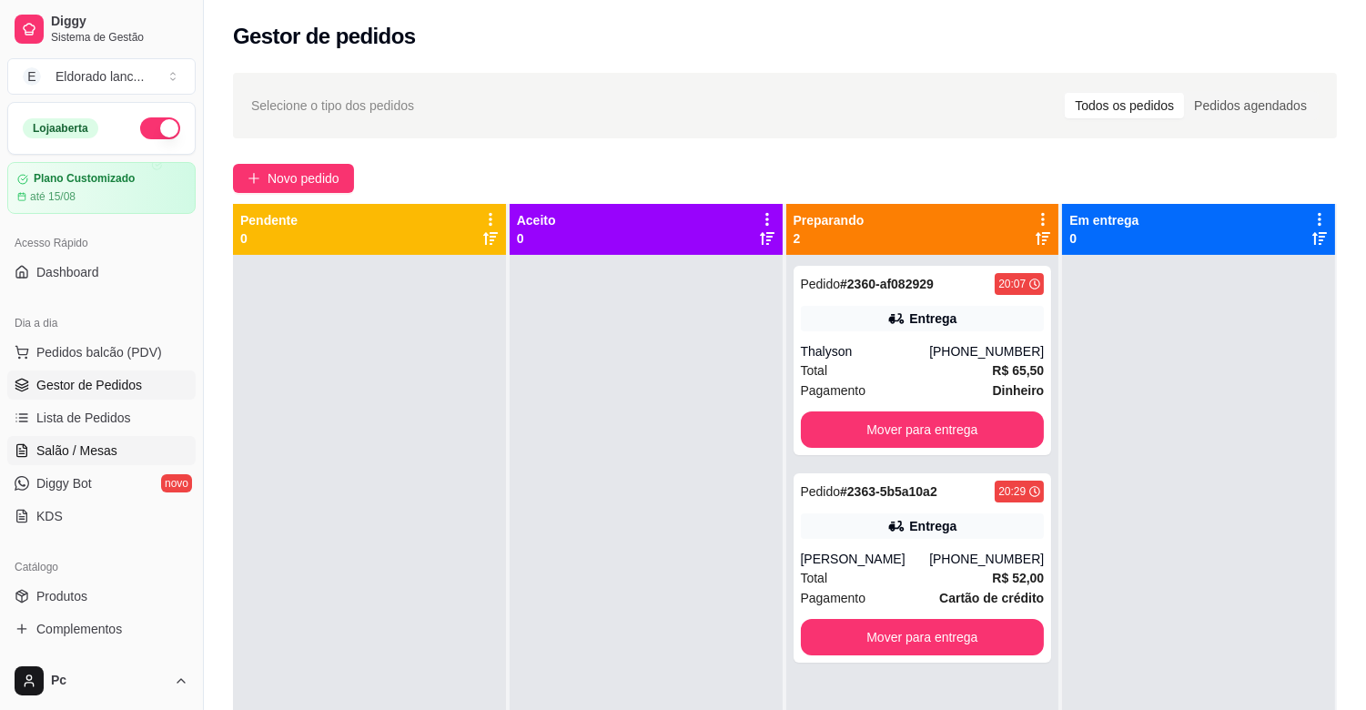
click at [82, 443] on span "Salão / Mesas" at bounding box center [76, 450] width 81 height 18
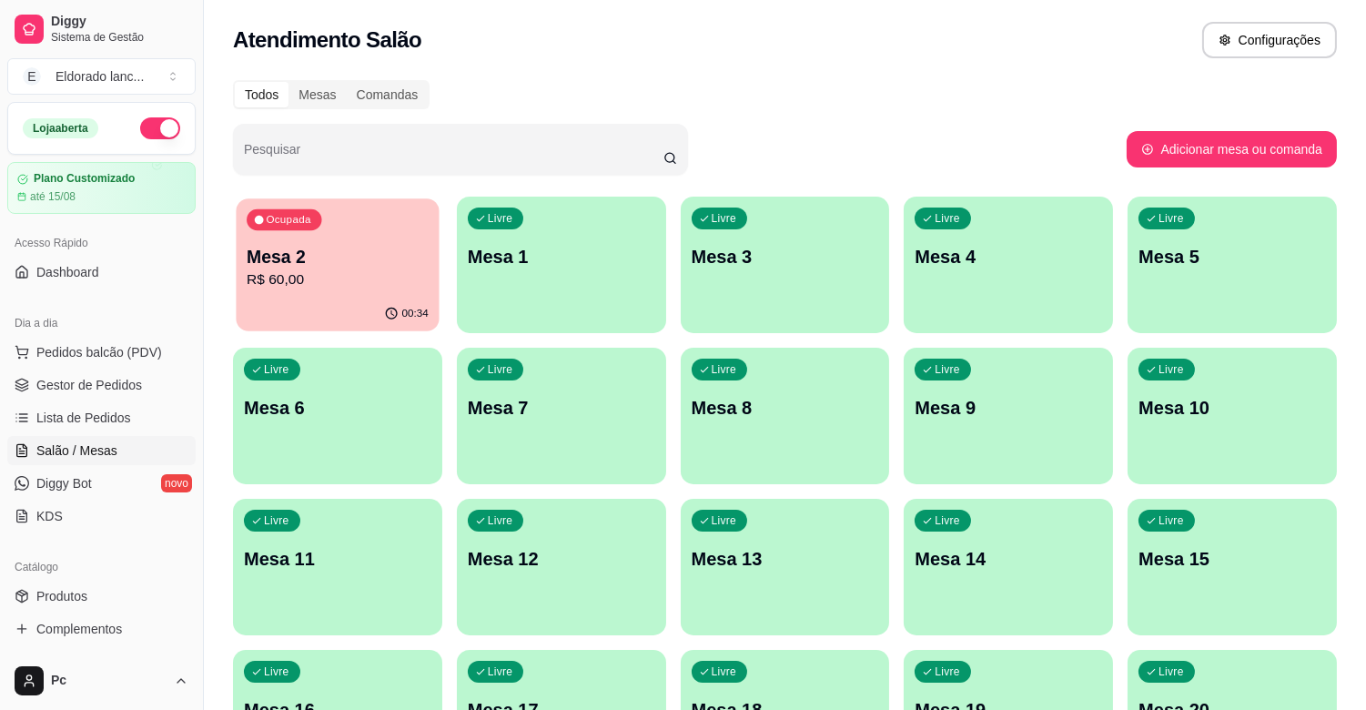
click at [403, 274] on p "R$ 60,00" at bounding box center [338, 279] width 182 height 21
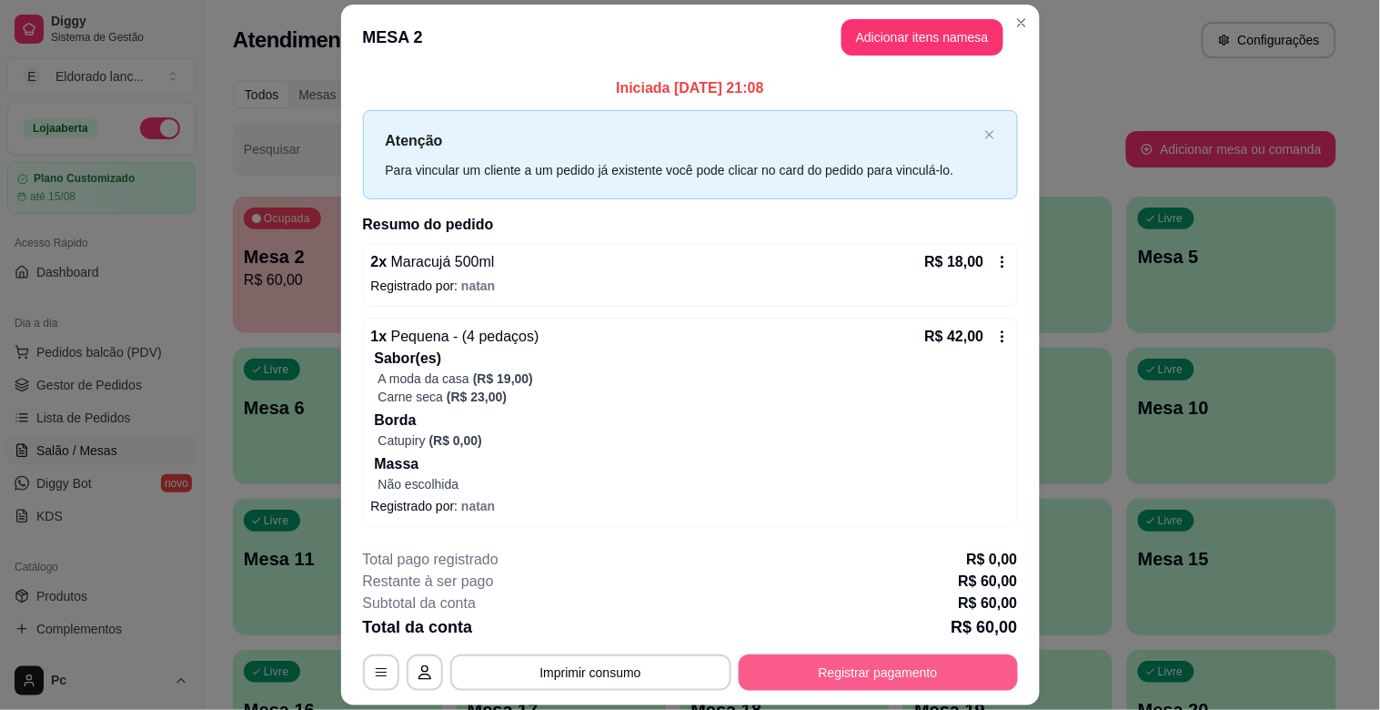
click at [833, 667] on button "Registrar pagamento" at bounding box center [878, 672] width 279 height 36
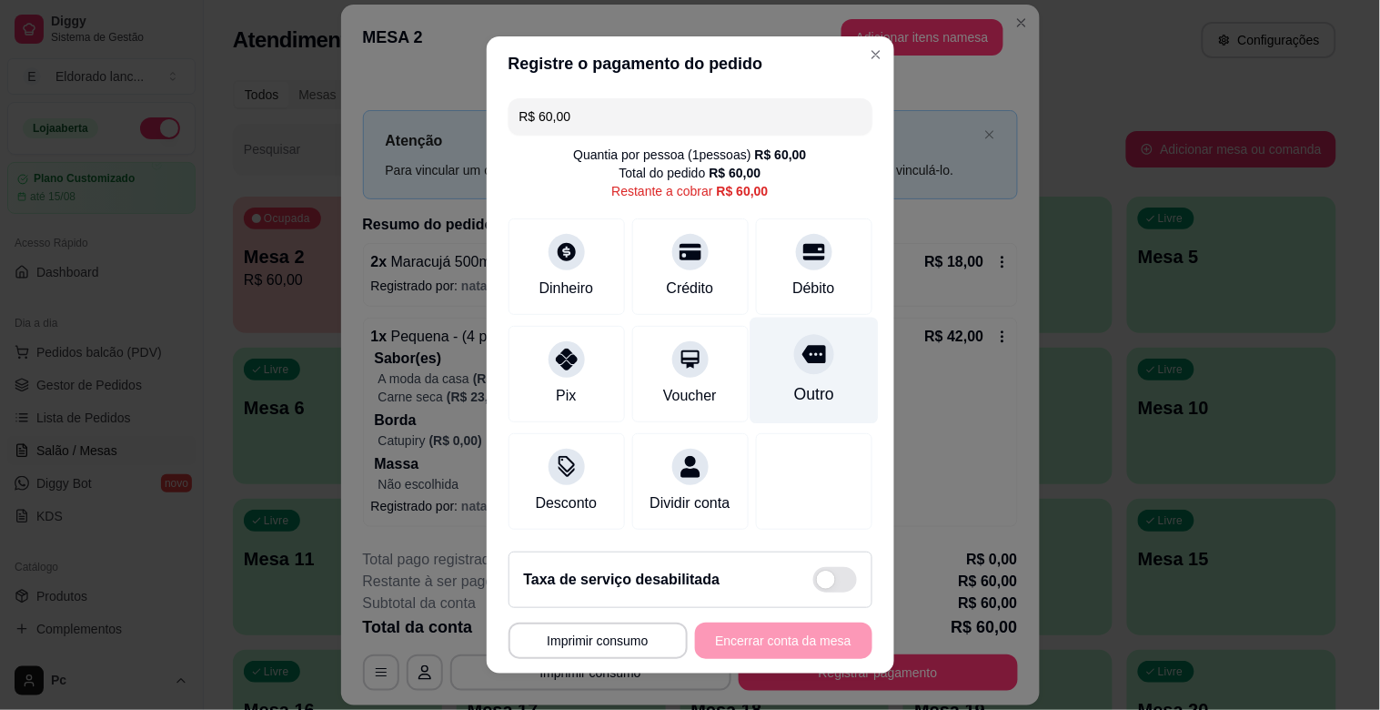
click at [786, 374] on div "Outro" at bounding box center [814, 371] width 128 height 106
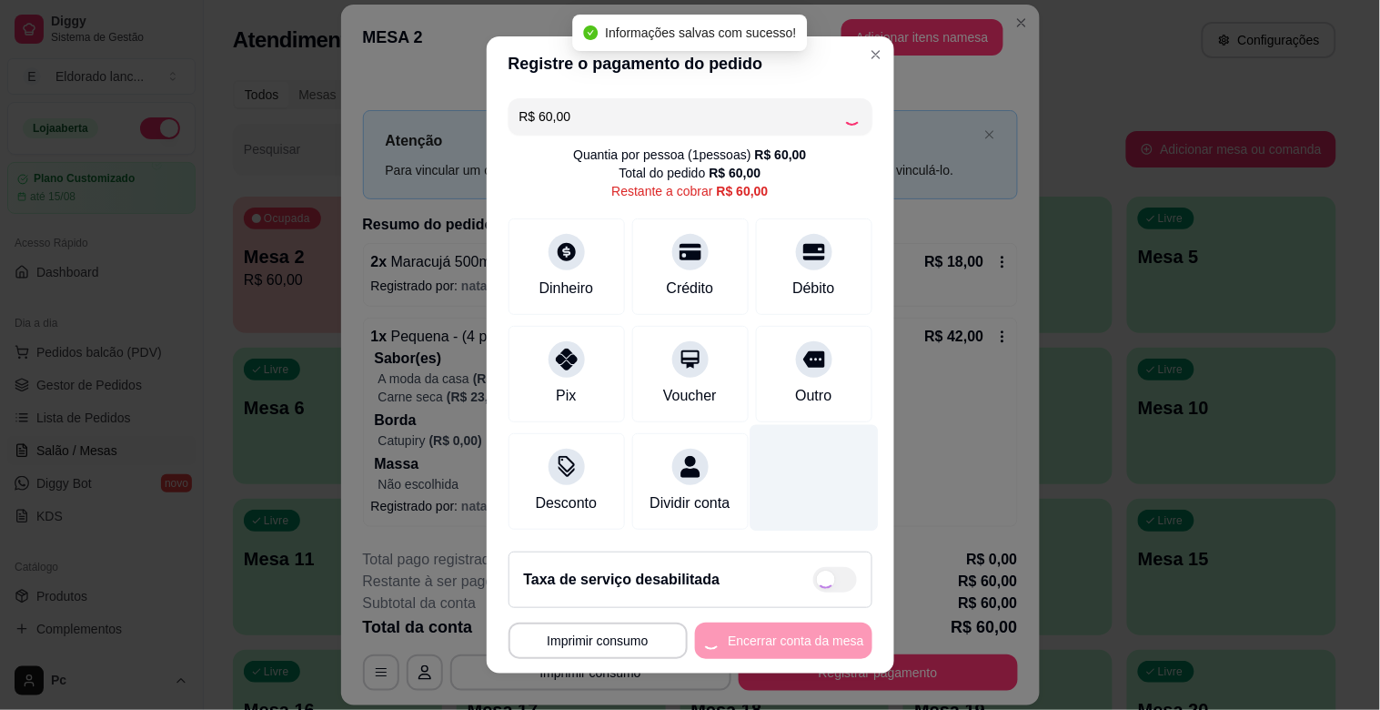
type input "R$ 0,00"
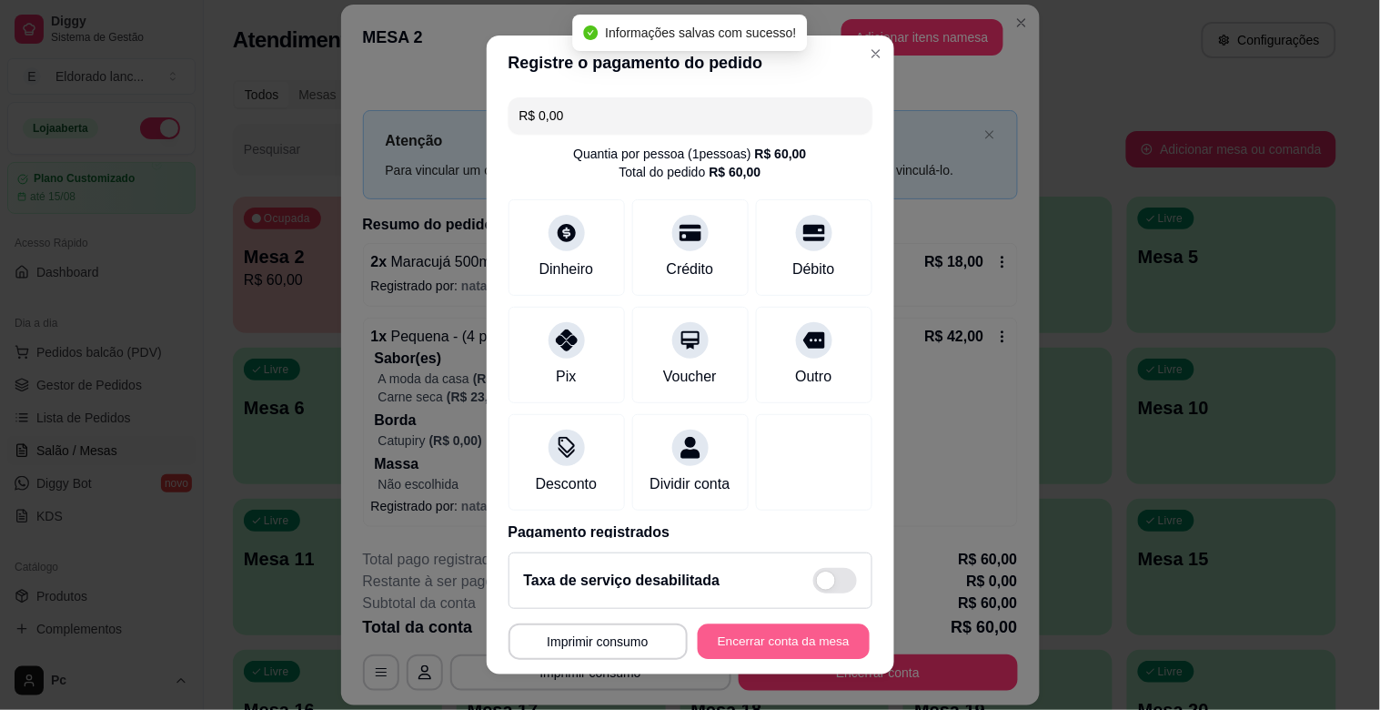
click at [772, 631] on button "Encerrar conta da mesa" at bounding box center [784, 641] width 172 height 35
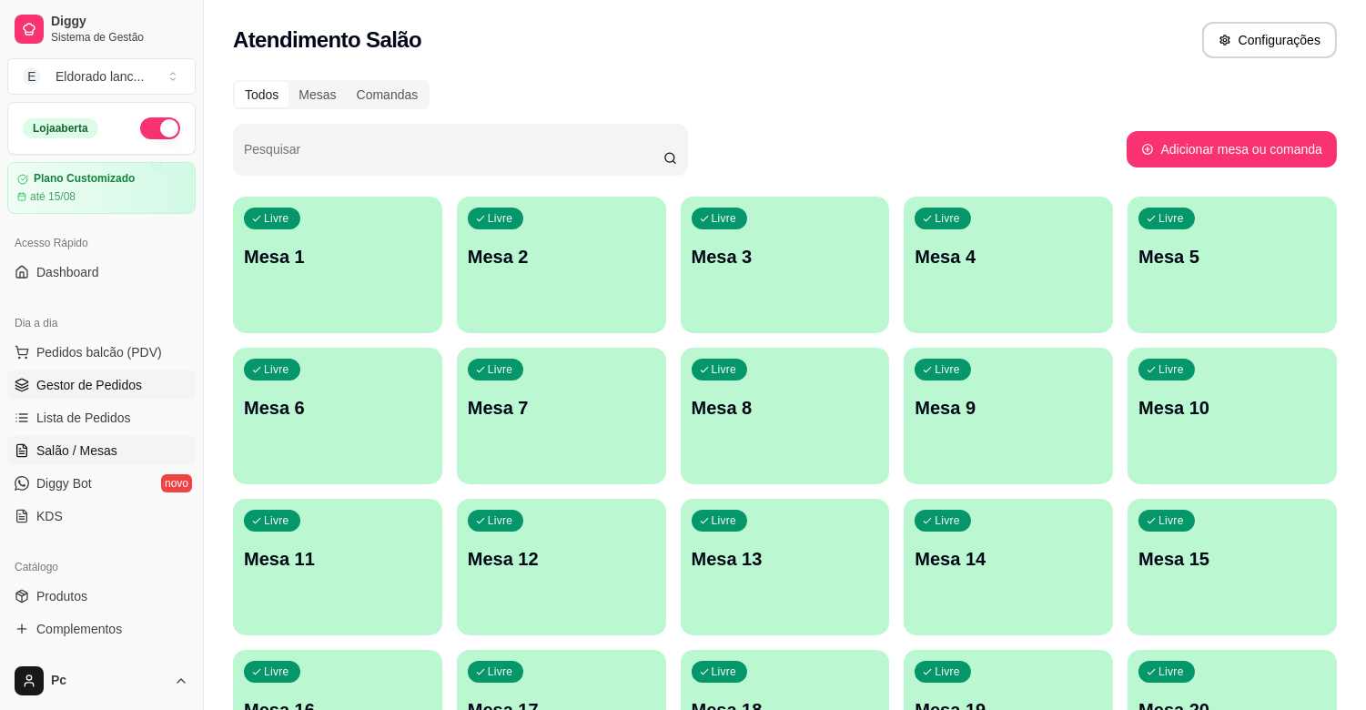
click at [128, 385] on span "Gestor de Pedidos" at bounding box center [89, 385] width 106 height 18
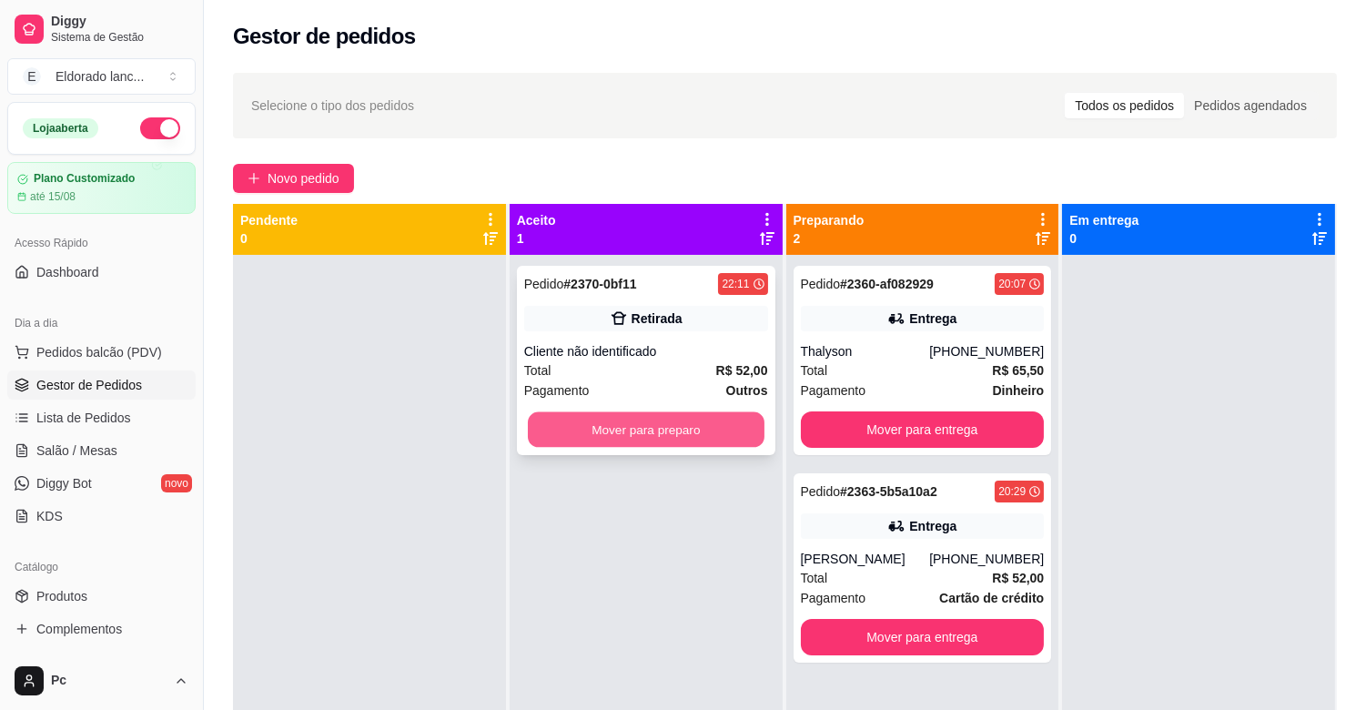
click at [623, 430] on button "Mover para preparo" at bounding box center [646, 429] width 237 height 35
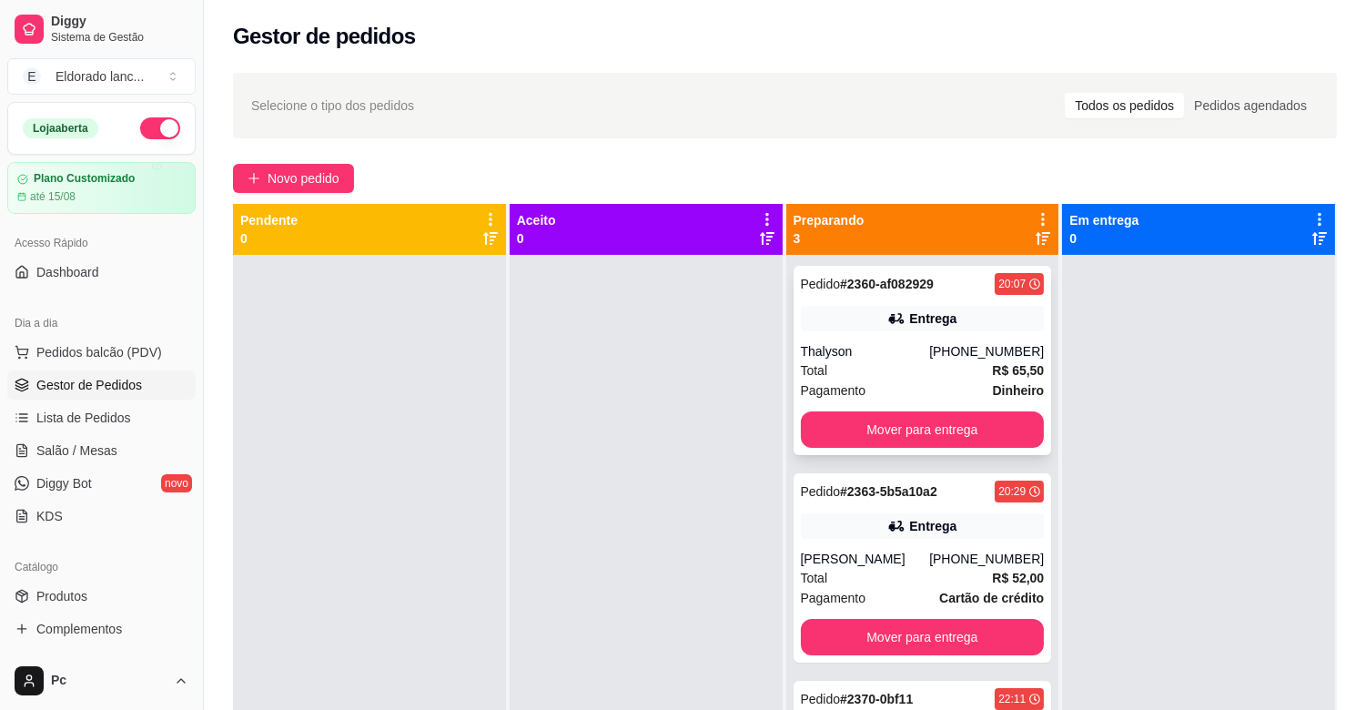
click at [894, 371] on div "Total R$ 65,50" at bounding box center [923, 370] width 244 height 20
click at [988, 447] on button "Mover para entrega" at bounding box center [923, 429] width 244 height 36
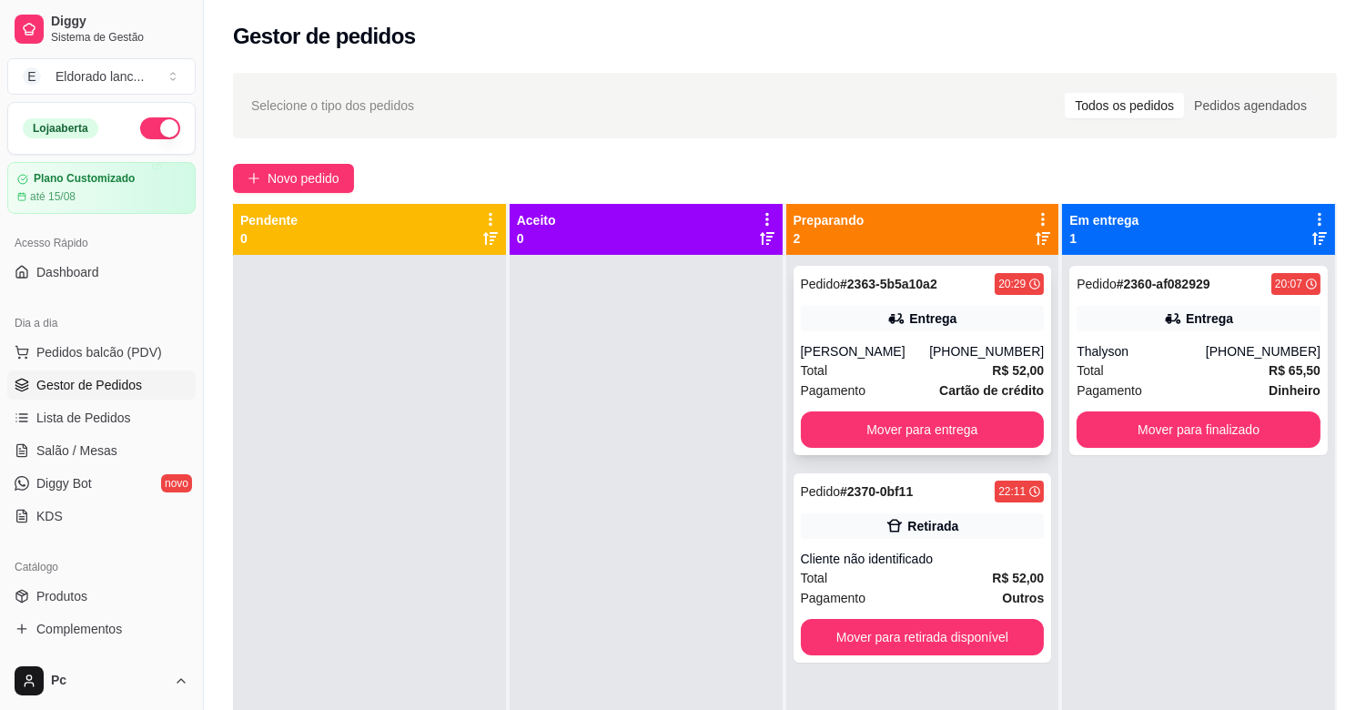
click at [983, 367] on div "Total R$ 52,00" at bounding box center [923, 370] width 244 height 20
click at [1006, 434] on button "Mover para entrega" at bounding box center [922, 429] width 237 height 35
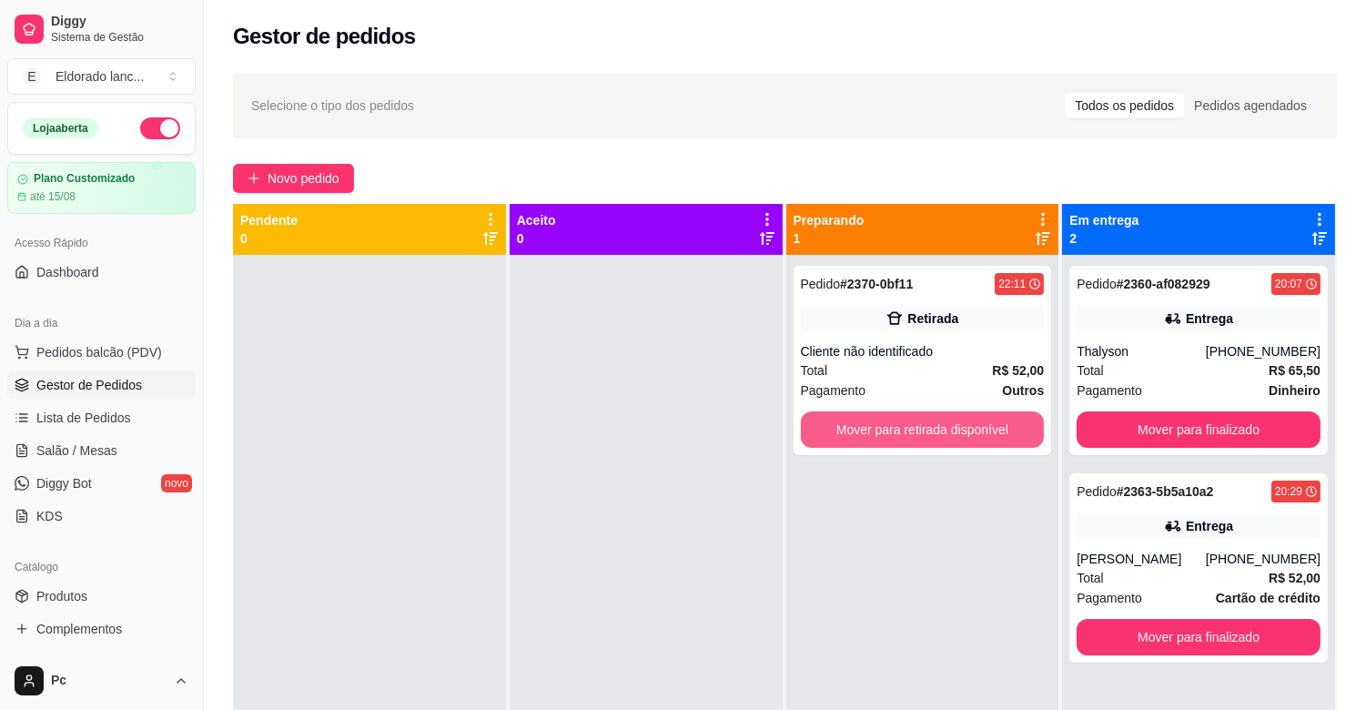
click at [1006, 434] on button "Mover para retirada disponível" at bounding box center [923, 429] width 244 height 36
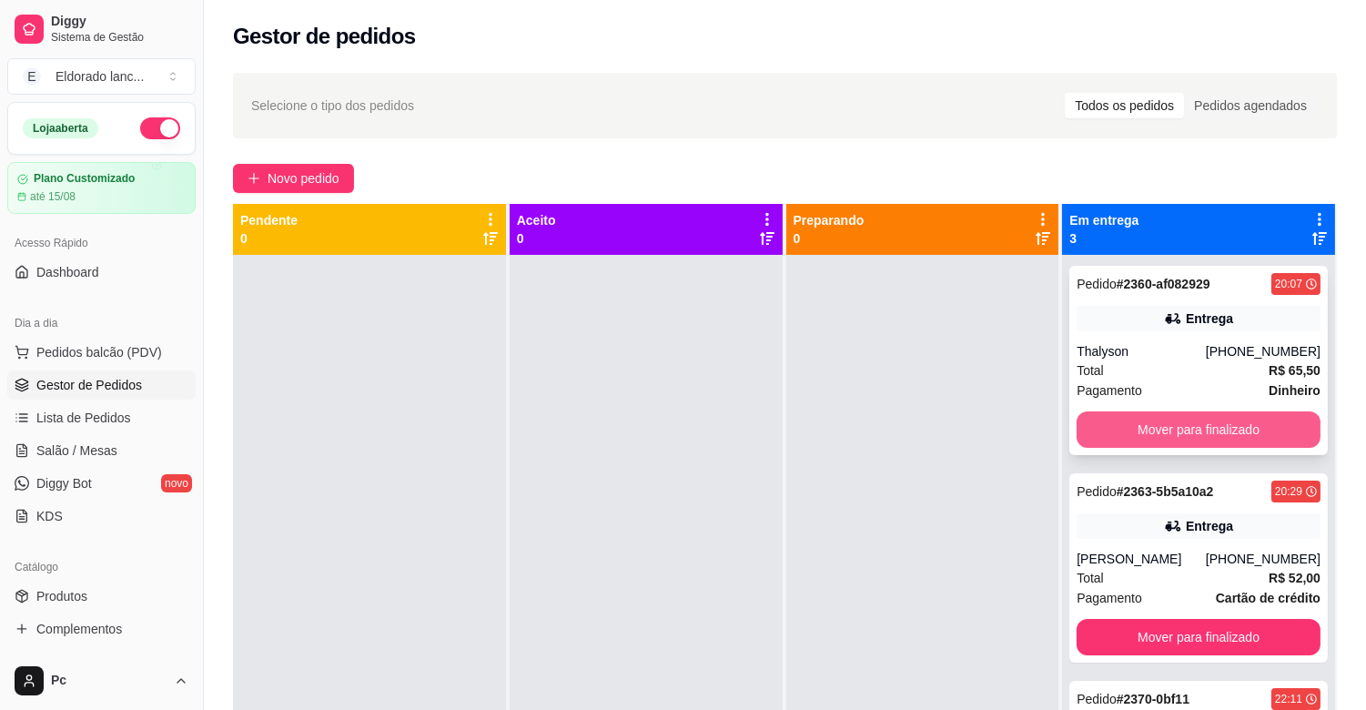
click at [1119, 424] on button "Mover para finalizado" at bounding box center [1198, 429] width 244 height 36
click at [1119, 424] on div "Mover para finalizado" at bounding box center [1198, 429] width 244 height 36
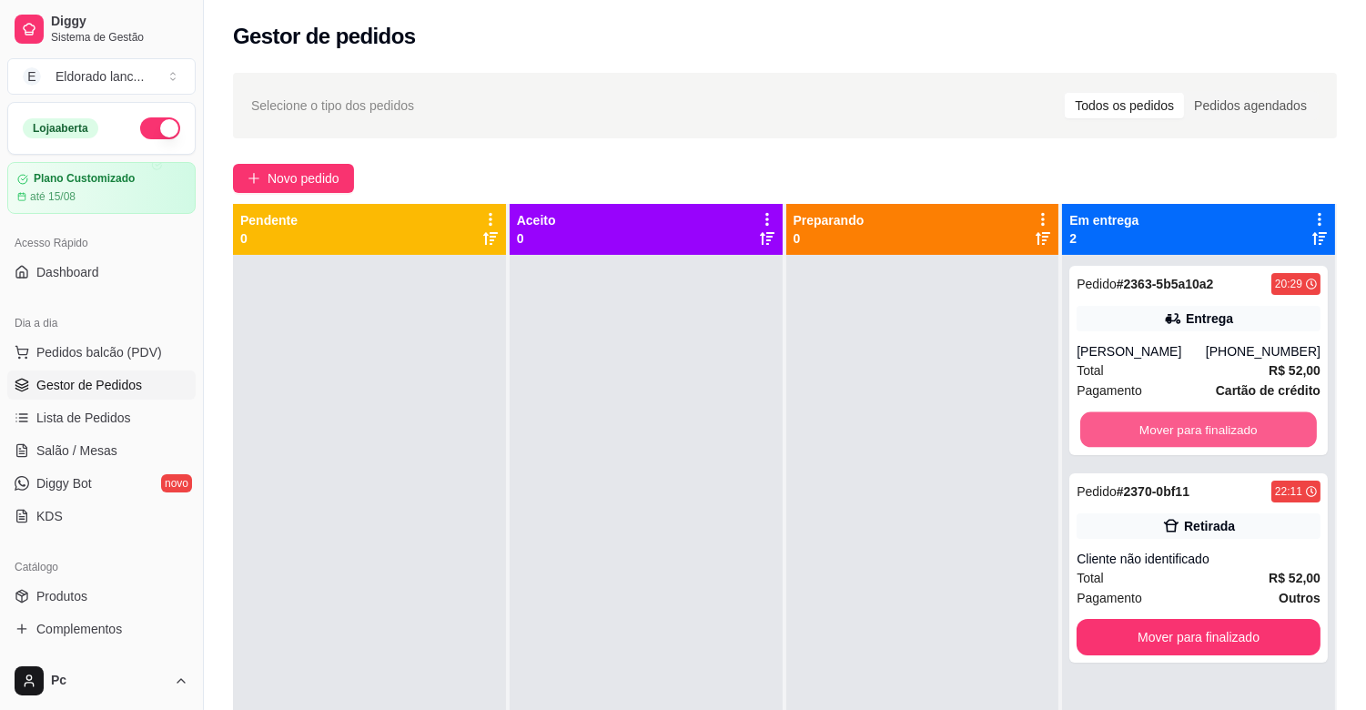
click at [1119, 424] on button "Mover para finalizado" at bounding box center [1198, 429] width 237 height 35
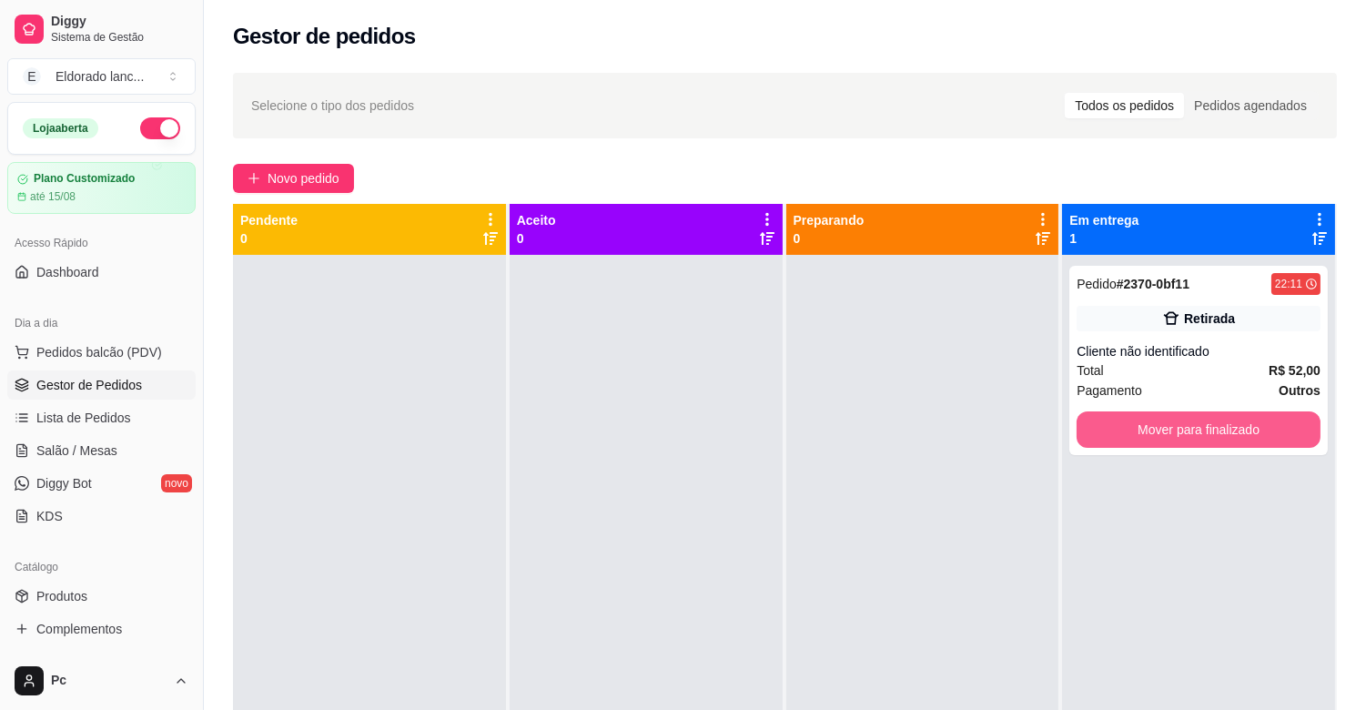
click at [1119, 424] on button "Mover para finalizado" at bounding box center [1198, 429] width 244 height 36
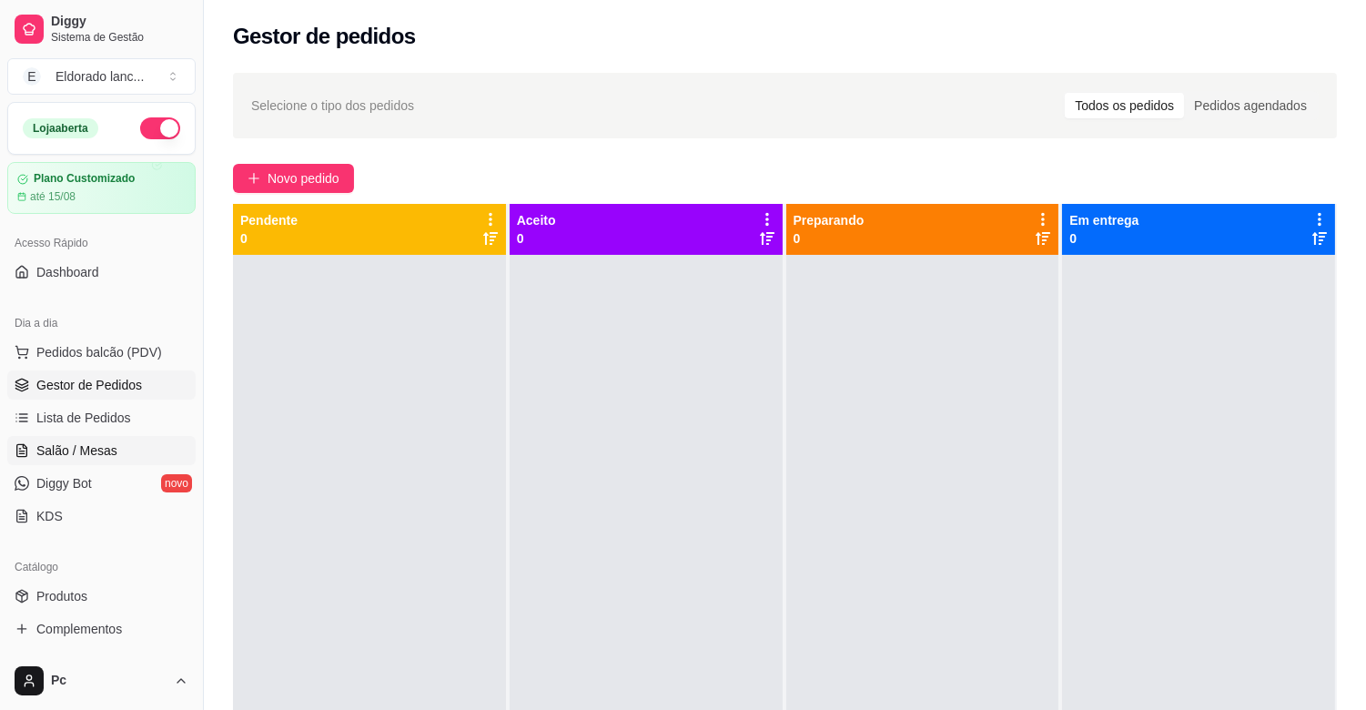
click at [94, 457] on span "Salão / Mesas" at bounding box center [76, 450] width 81 height 18
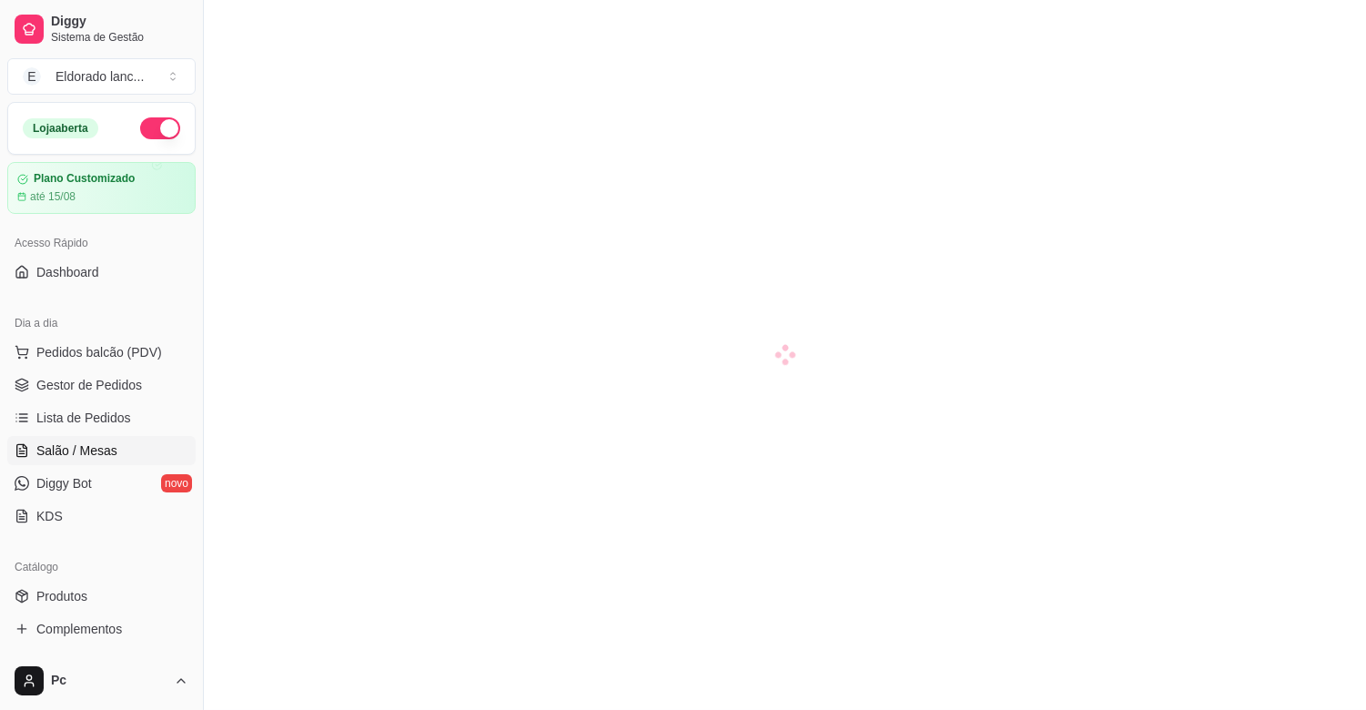
click at [94, 457] on span "Salão / Mesas" at bounding box center [76, 450] width 81 height 18
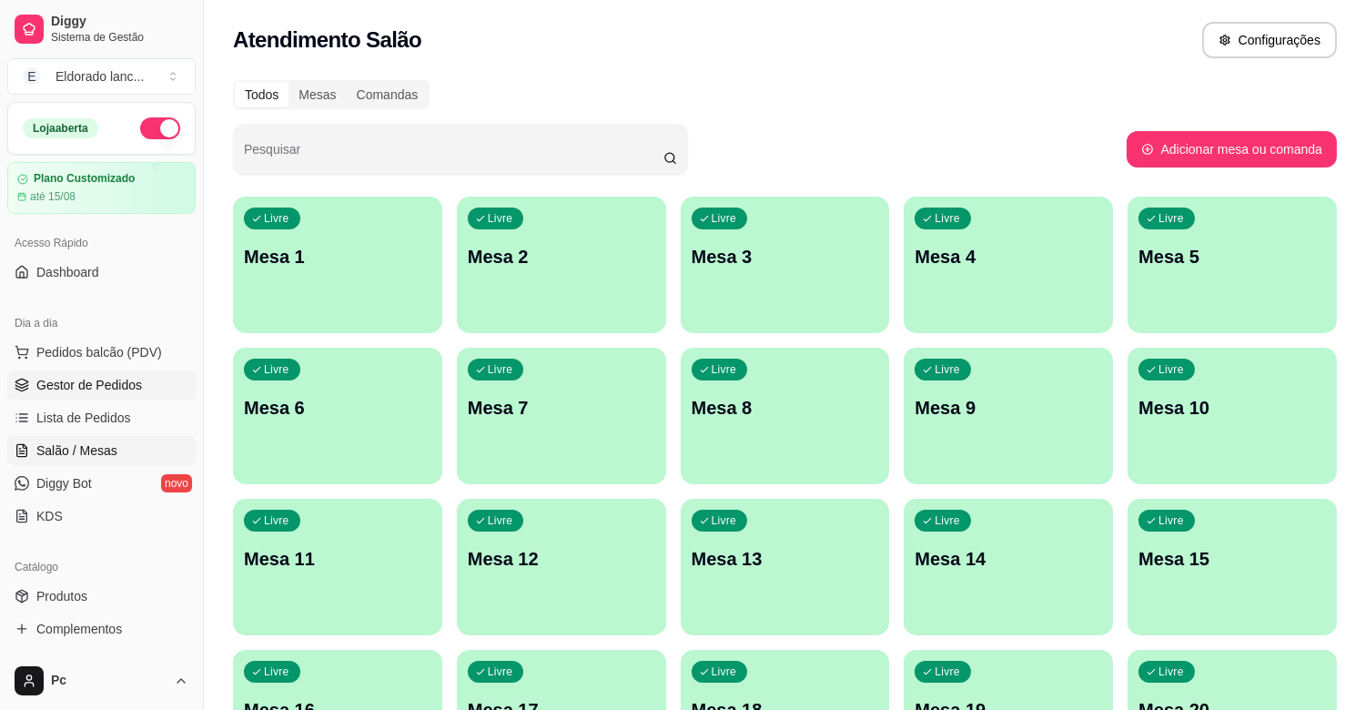
click at [96, 391] on span "Gestor de Pedidos" at bounding box center [89, 385] width 106 height 18
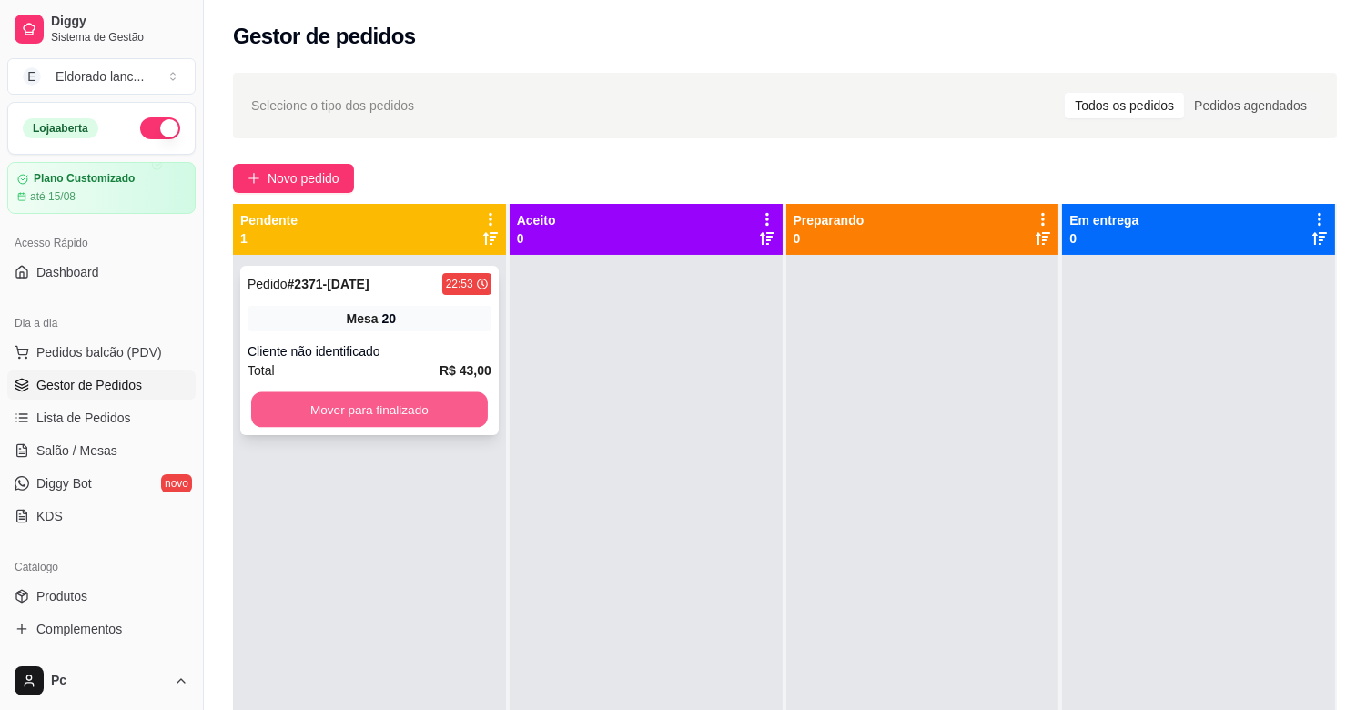
click at [324, 423] on button "Mover para finalizado" at bounding box center [369, 409] width 237 height 35
